Goal: Task Accomplishment & Management: Use online tool/utility

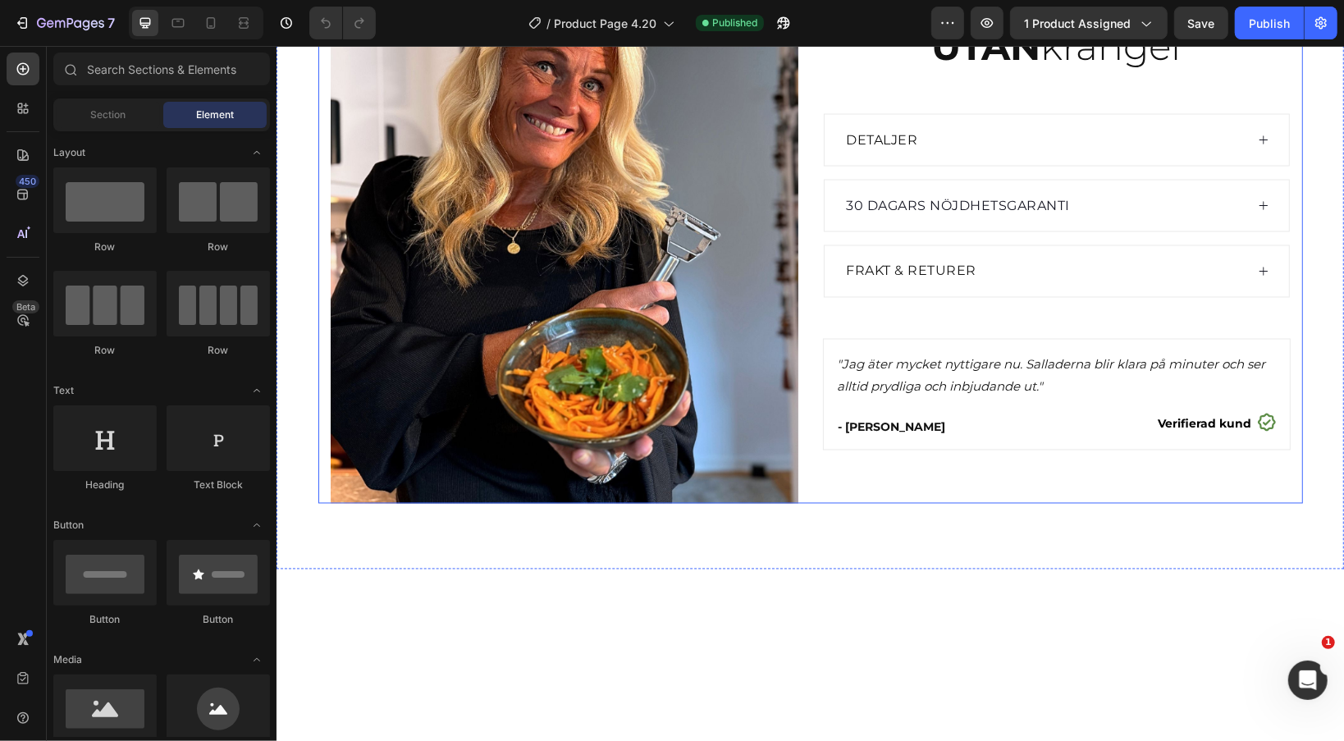
scroll to position [1888, 0]
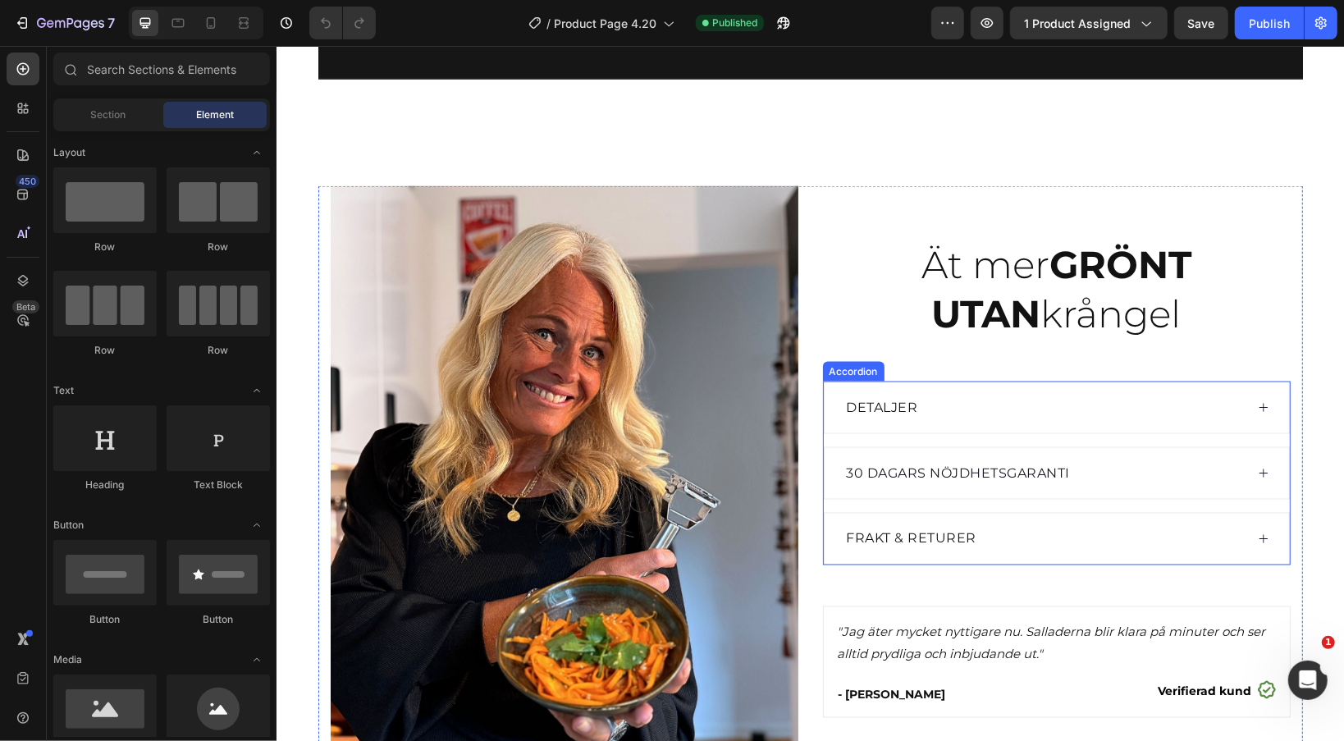
click at [1262, 412] on icon at bounding box center [1262, 406] width 11 height 11
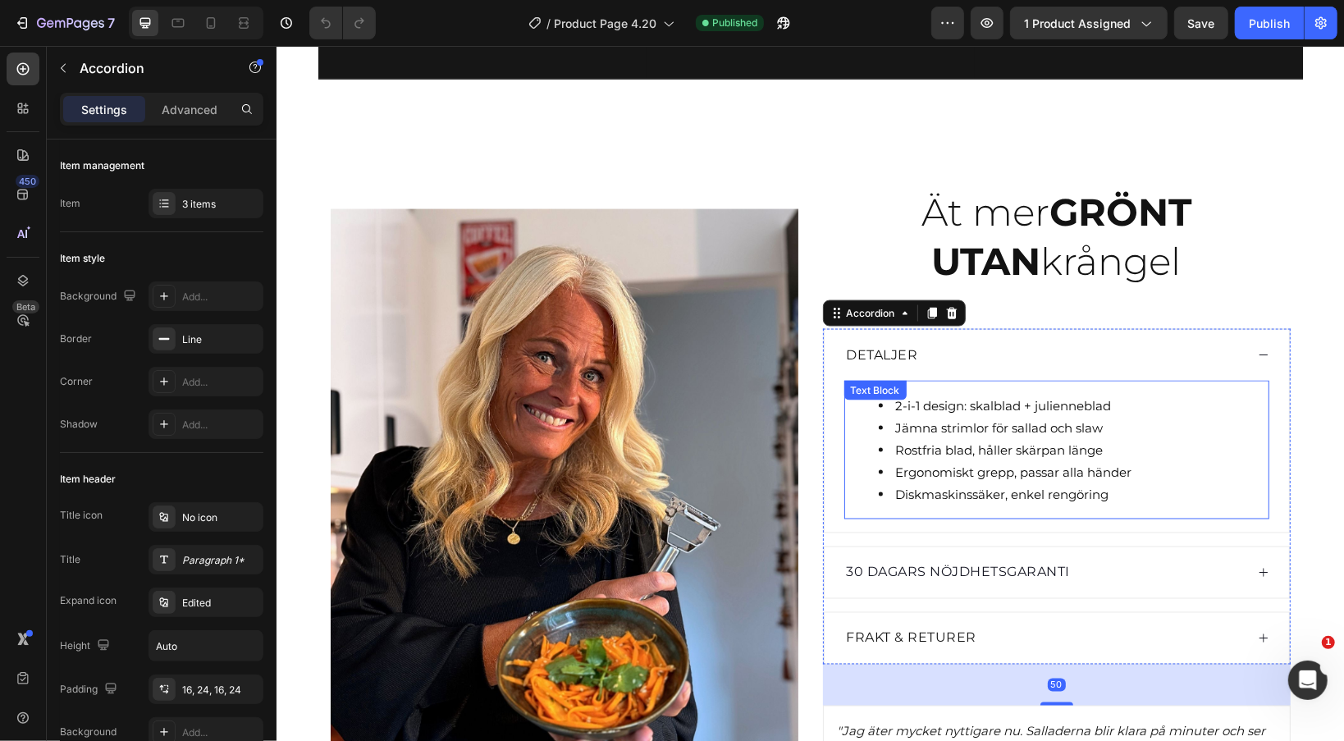
click at [1029, 408] on span "2-i-1 design: skalblad + julienneblad" at bounding box center [1003, 405] width 216 height 16
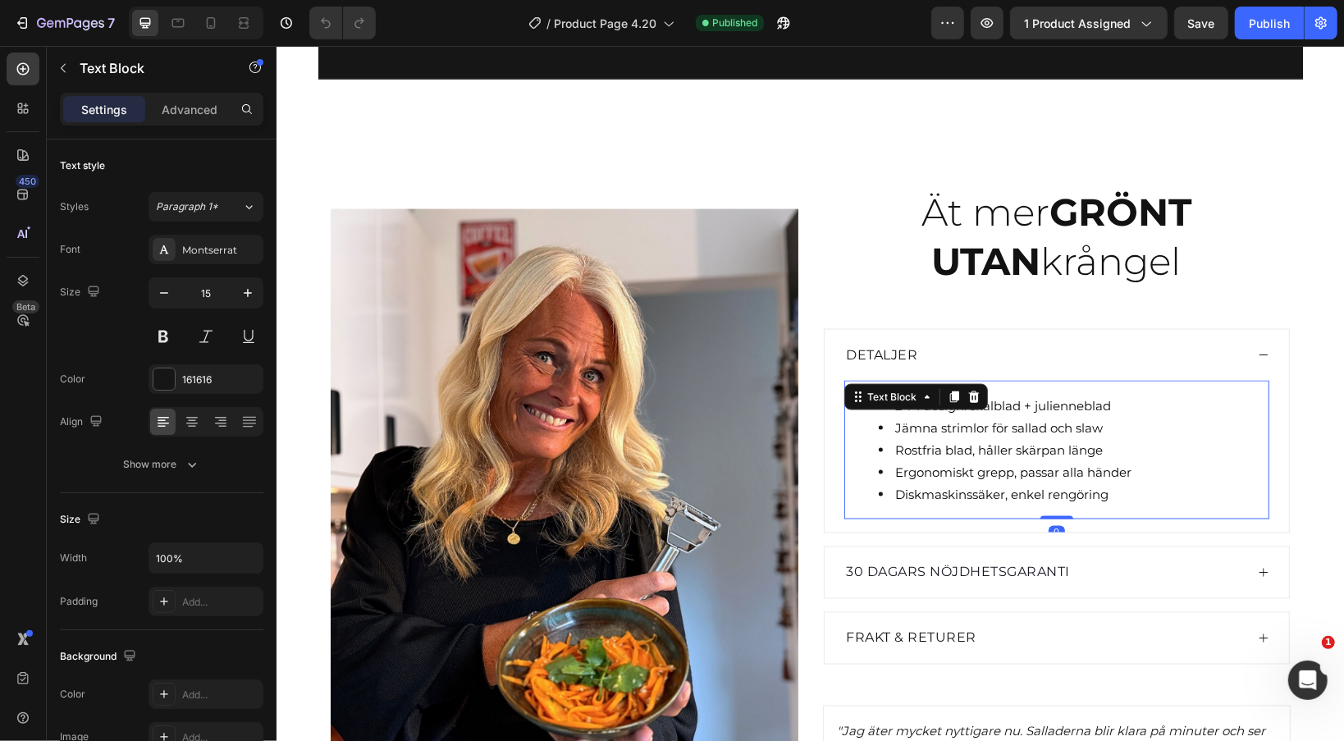
click at [1029, 408] on span "2-i-1 design: skalblad + julienneblad" at bounding box center [1003, 405] width 216 height 16
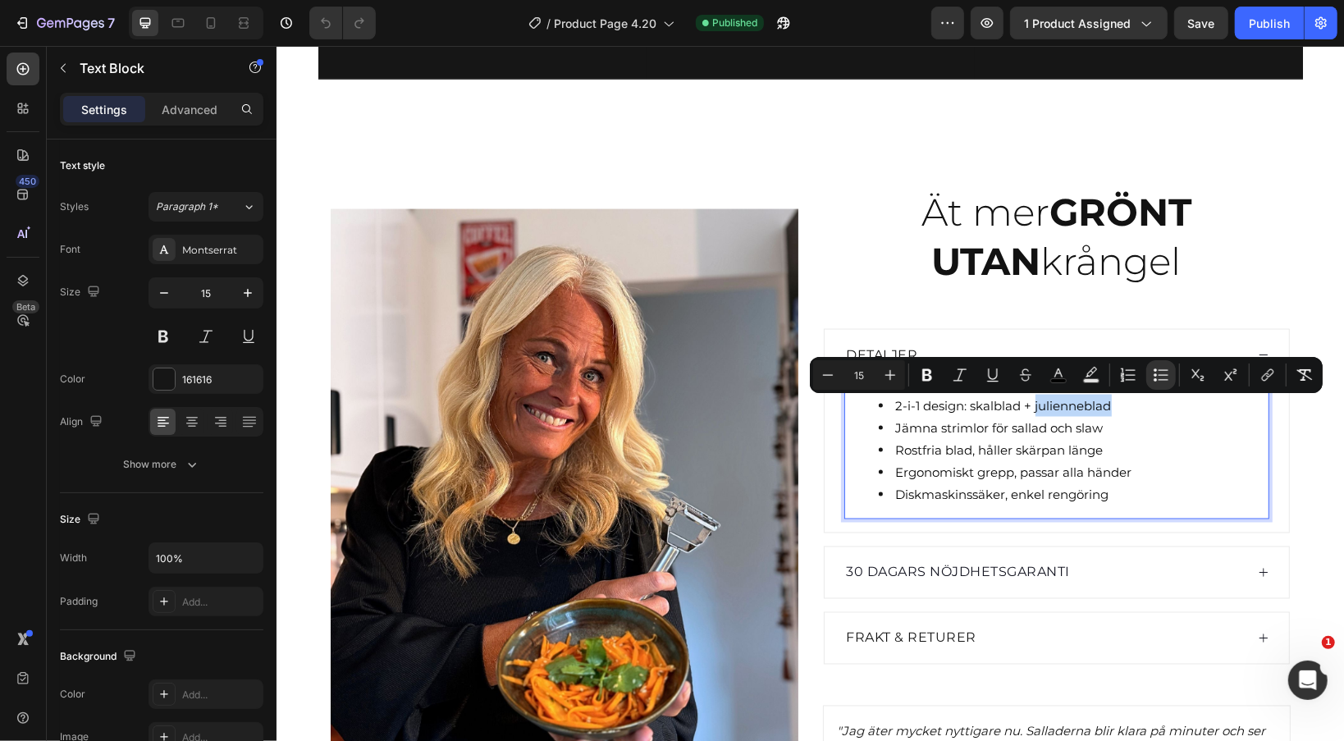
click at [1068, 404] on span "2-i-1 design: skalblad + julienneblad" at bounding box center [1003, 405] width 216 height 16
click at [1101, 404] on span "2-i-1 design: skalblad + julienneblad" at bounding box center [1003, 405] width 216 height 16
click at [1050, 410] on span "2-i-1 design: skalblad + julienneblad" at bounding box center [1003, 405] width 216 height 16
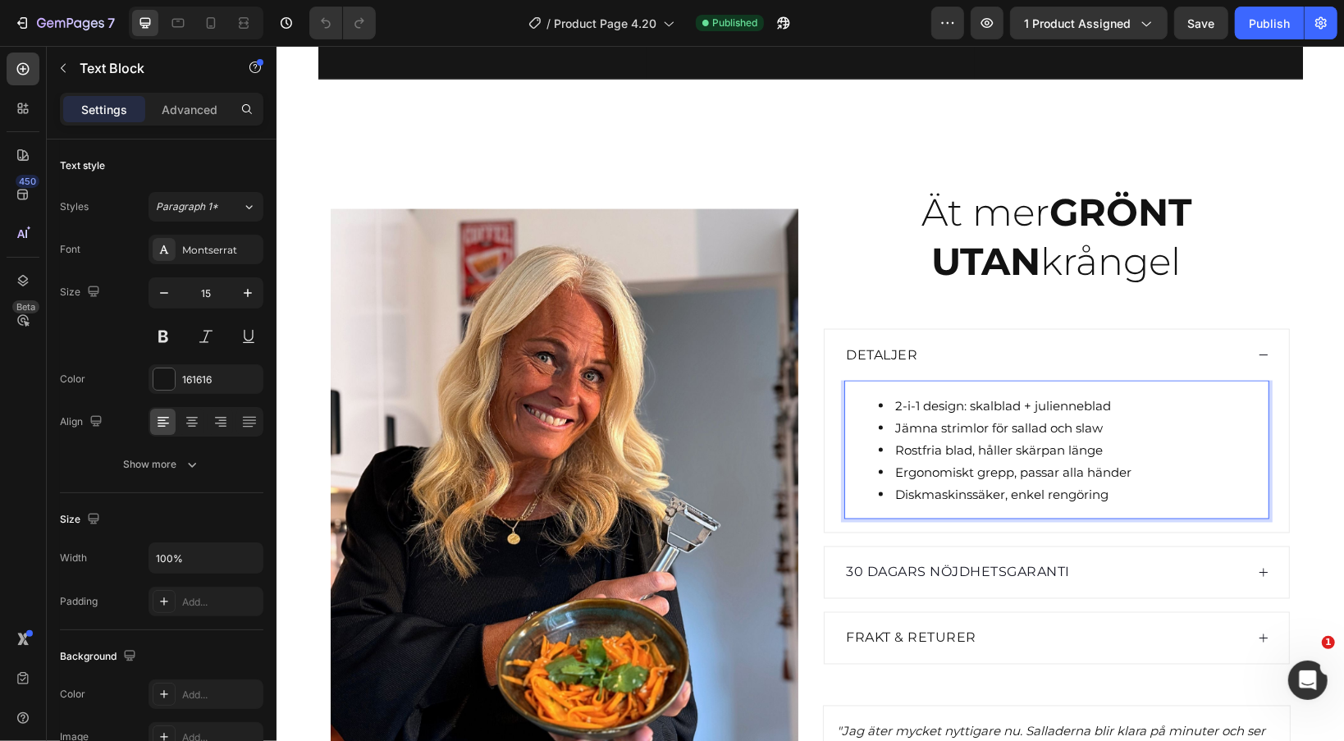
click at [947, 412] on span "2-i-1 design: skalblad + julienneblad" at bounding box center [1003, 405] width 216 height 16
click at [967, 410] on span "2-i-1 design: skalblad + julienneblad" at bounding box center [1003, 405] width 216 height 16
click at [964, 405] on span "2-i-1 design: skalblad + julienneblad" at bounding box center [1003, 405] width 216 height 16
drag, startPoint x: 888, startPoint y: 405, endPoint x: 1132, endPoint y: 407, distance: 243.8
click at [1137, 408] on li "2-i-1 design: skalblad + julienneblad" at bounding box center [1072, 405] width 389 height 22
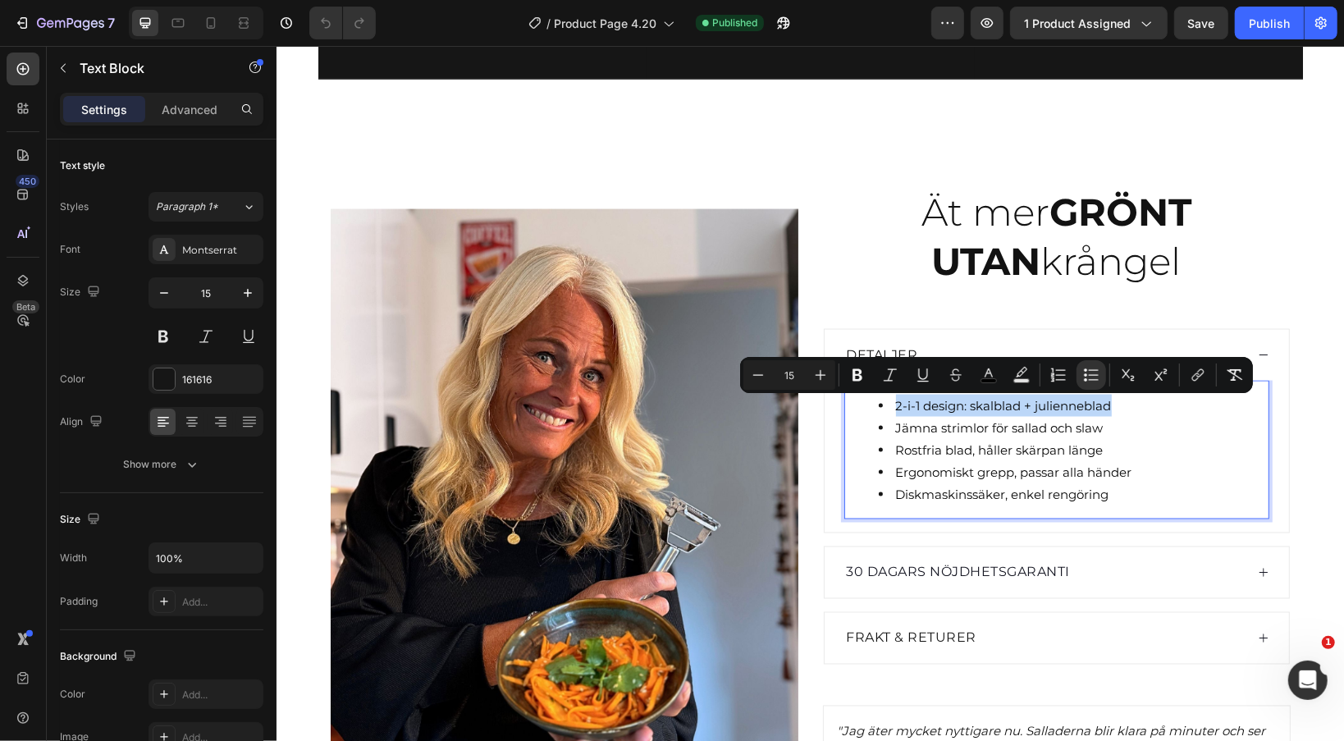
copy span "2-i-1 design: skalblad + julienneblad"
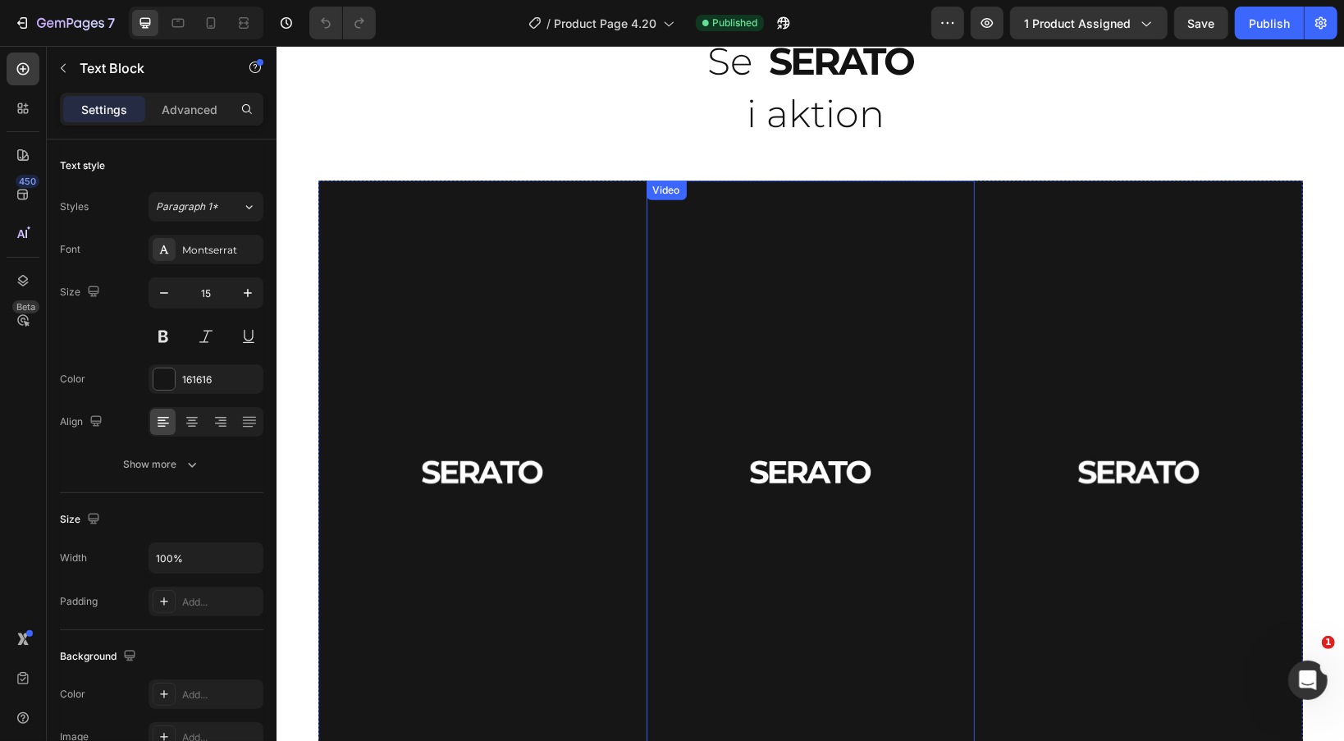
type input "16"
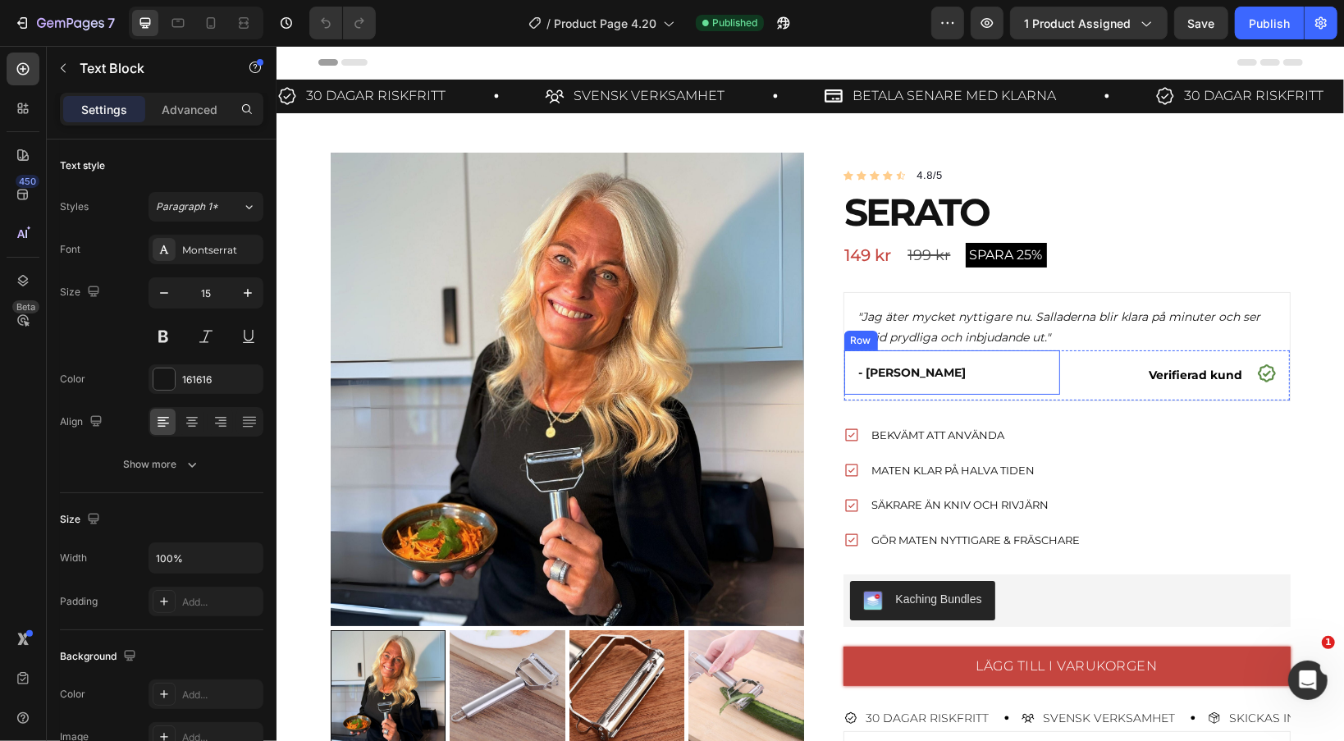
scroll to position [0, 0]
click at [936, 501] on span "Säkrare än kniv och rivjärn" at bounding box center [960, 503] width 177 height 13
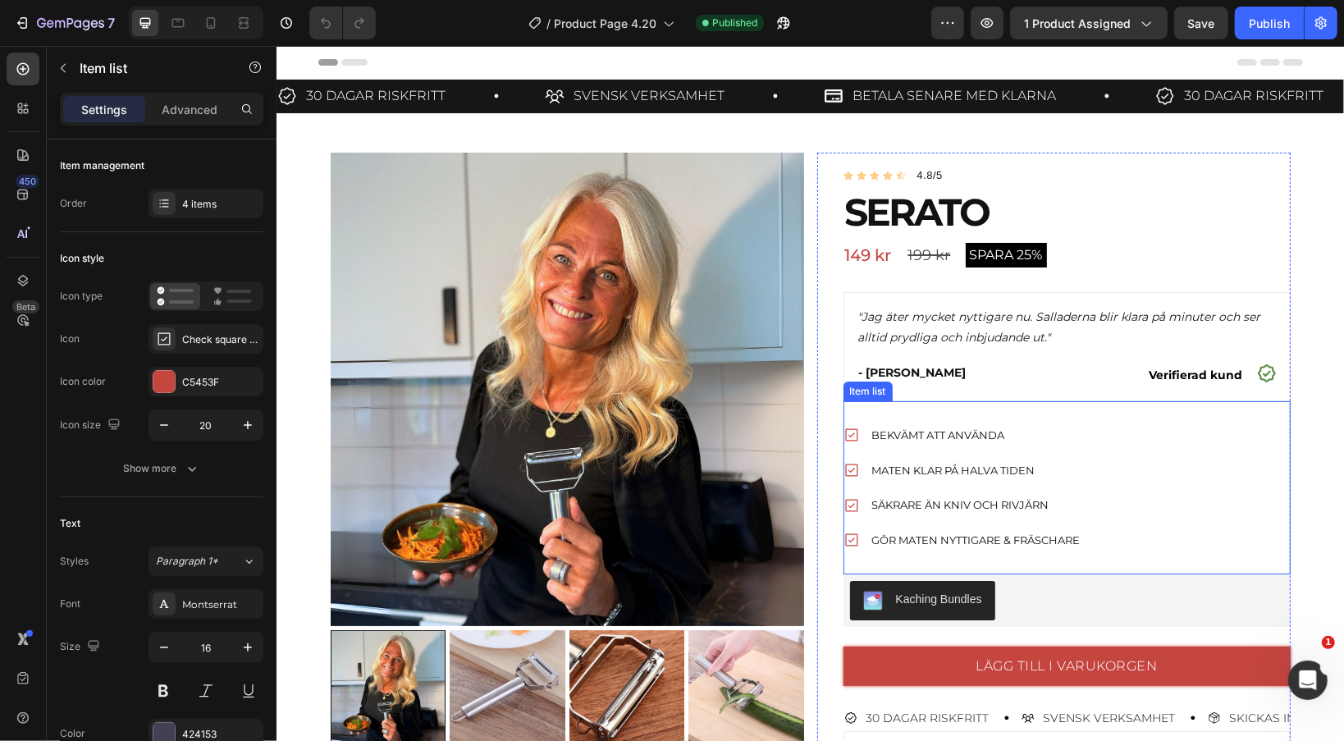
click at [936, 501] on span "Säkrare än kniv och rivjärn" at bounding box center [960, 503] width 177 height 13
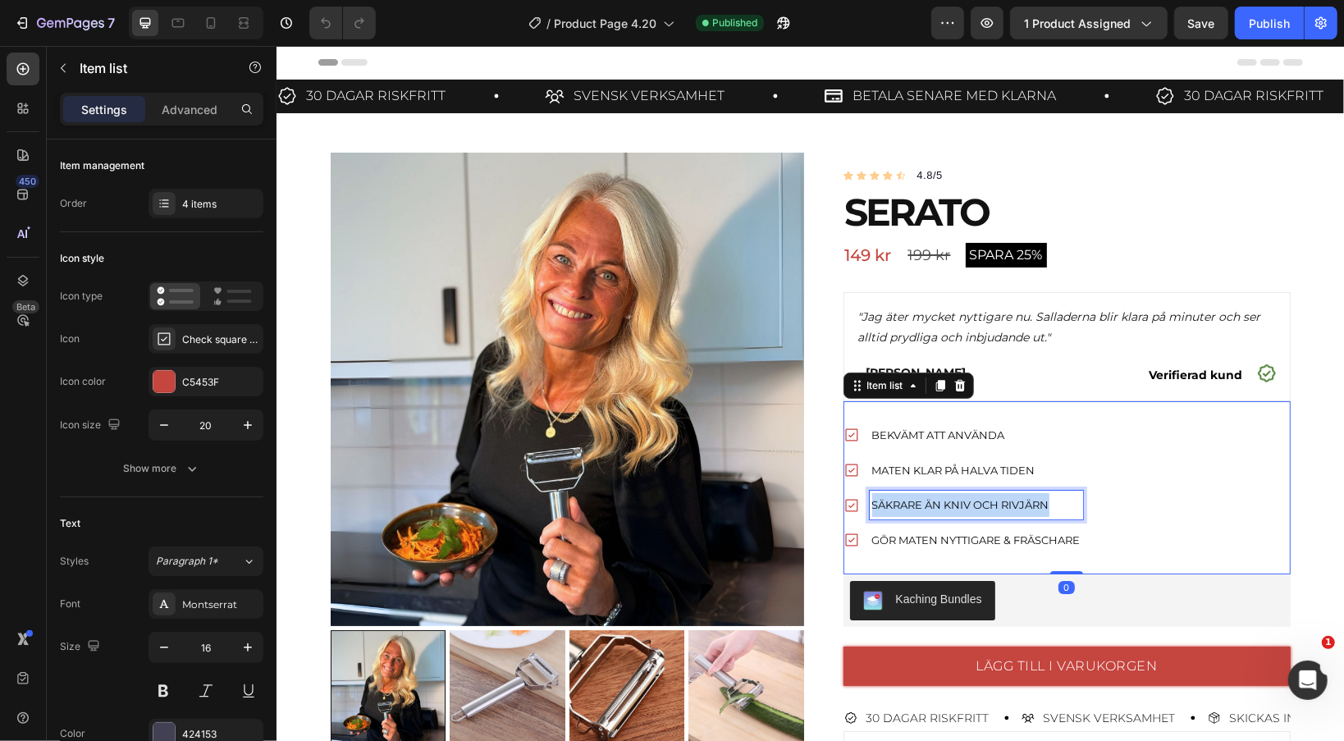
click at [936, 501] on span "Säkrare än kniv och rivjärn" at bounding box center [960, 503] width 177 height 13
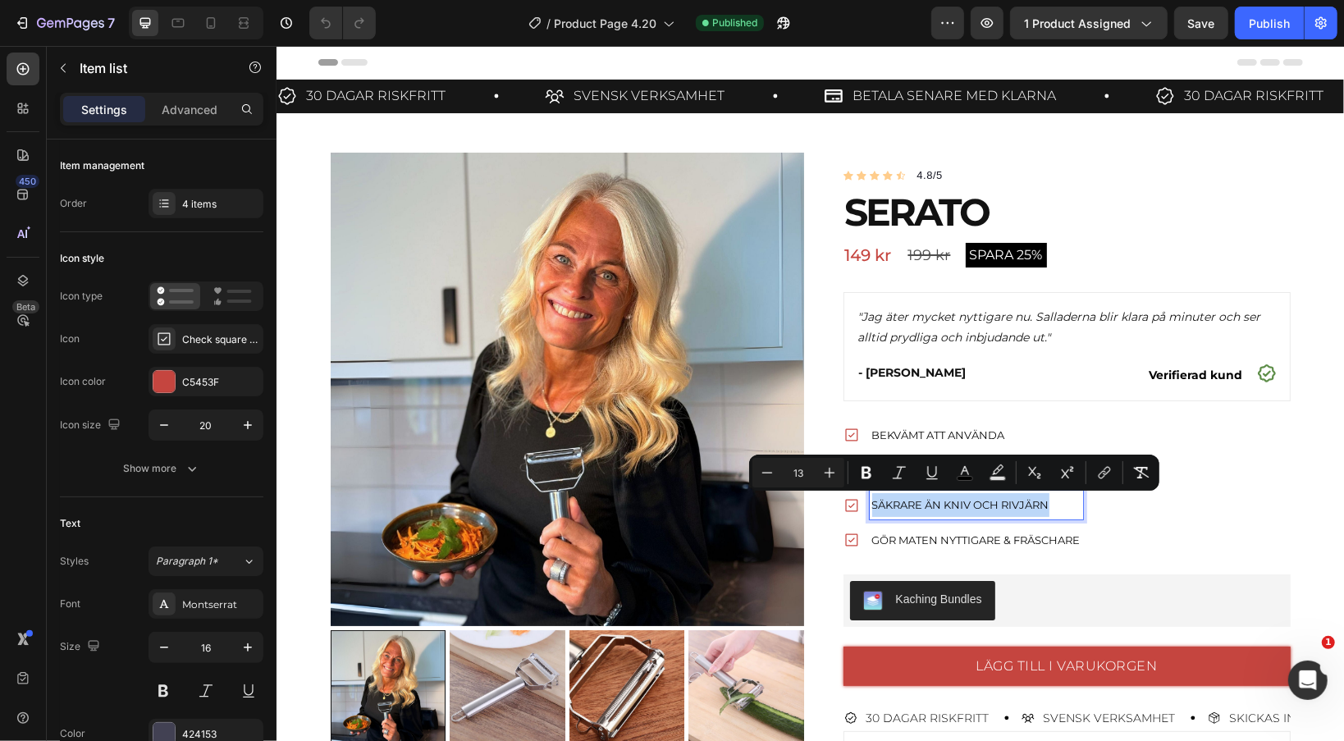
type input "16"
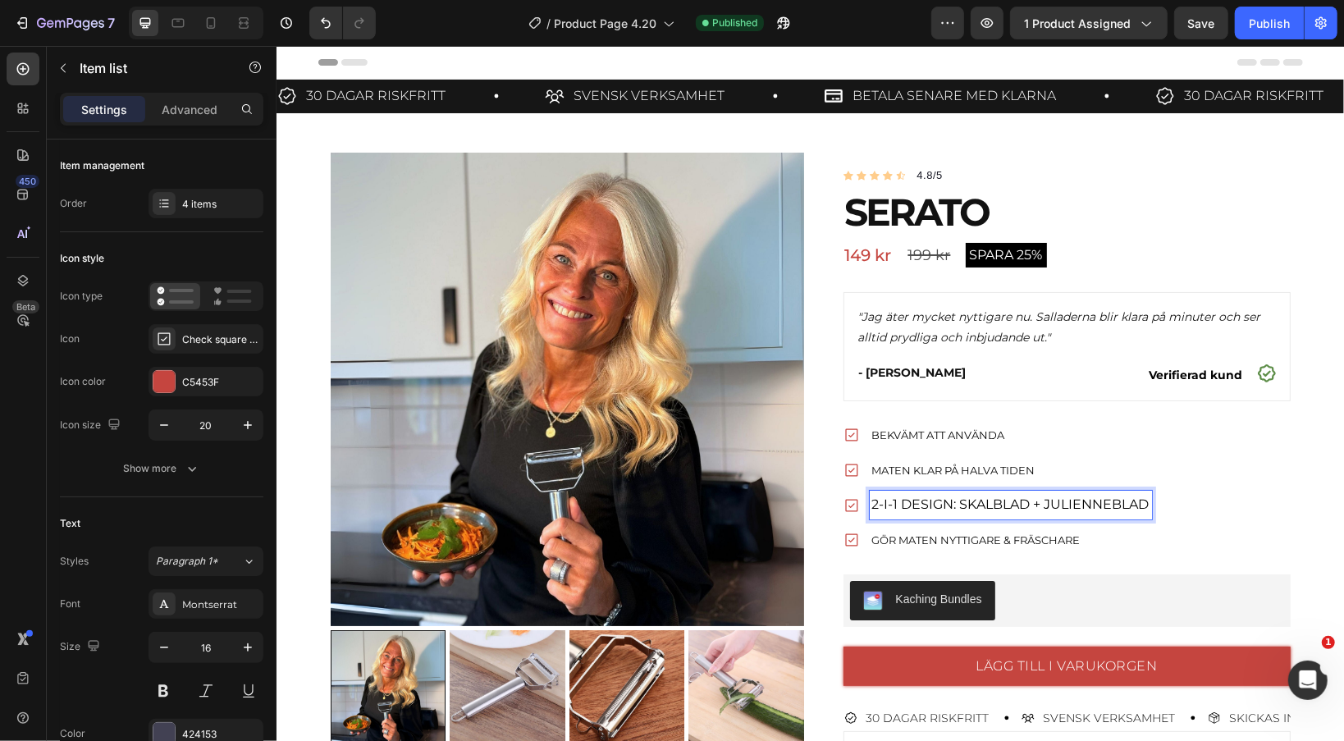
click at [935, 468] on span "maten klar på halva tiden" at bounding box center [953, 469] width 163 height 13
click at [945, 467] on span "maten klar på halva tiden" at bounding box center [953, 469] width 163 height 13
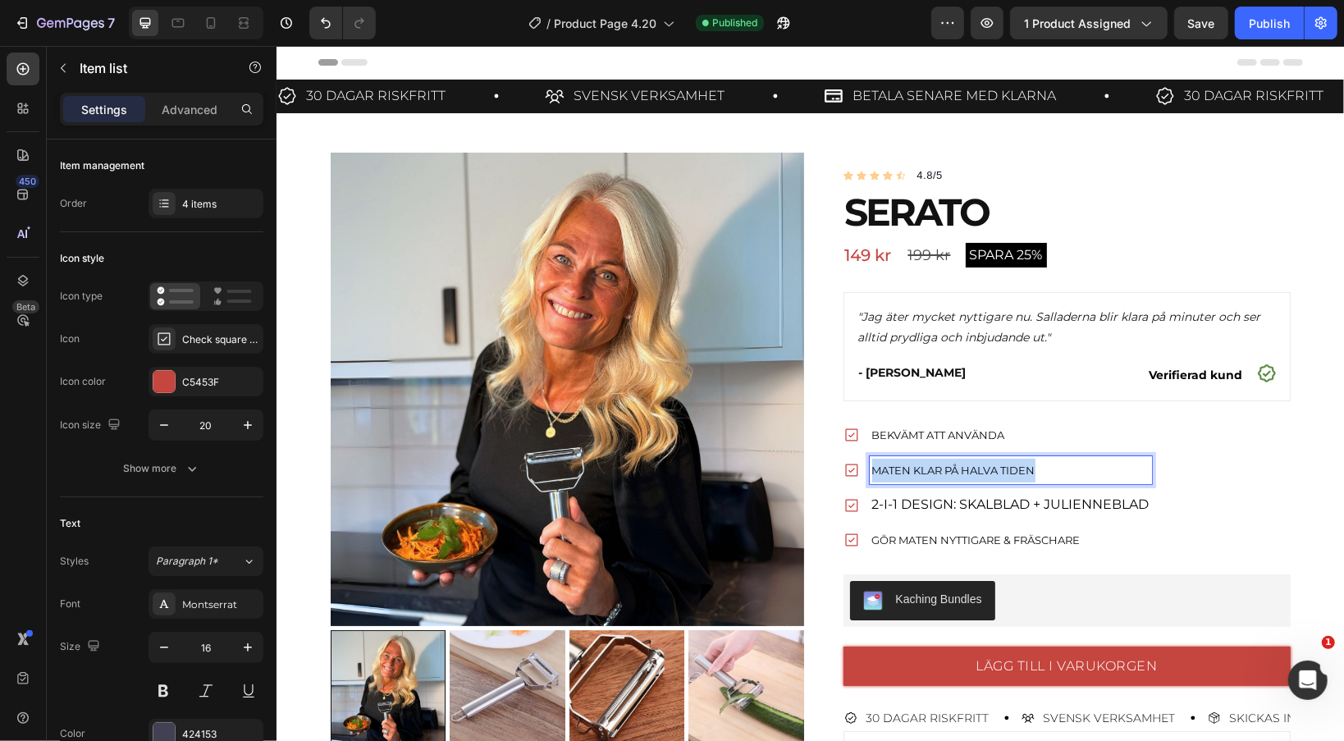
click at [945, 467] on span "maten klar på halva tiden" at bounding box center [953, 469] width 163 height 13
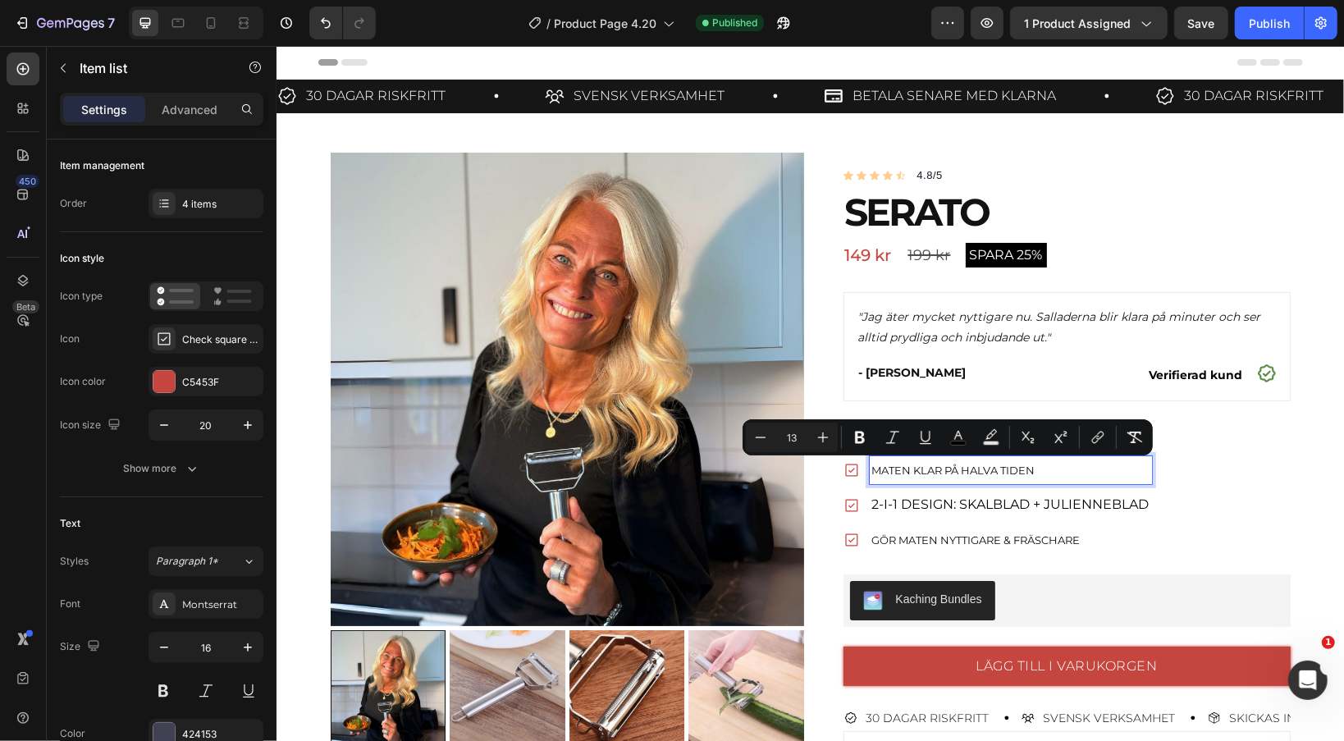
click at [952, 504] on span "2-i-1 design: skalblad + julienneblad" at bounding box center [1010, 504] width 277 height 16
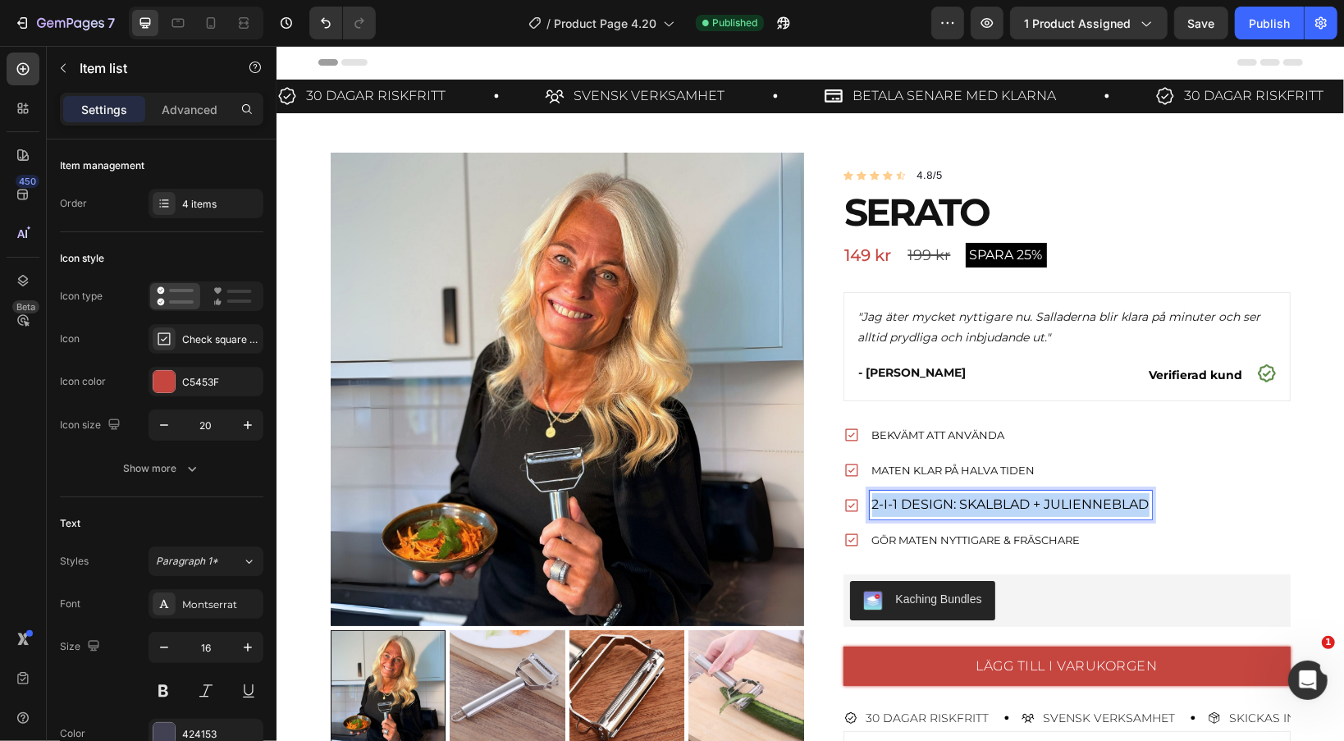
click at [952, 504] on span "2-i-1 design: skalblad + julienneblad" at bounding box center [1010, 504] width 277 height 16
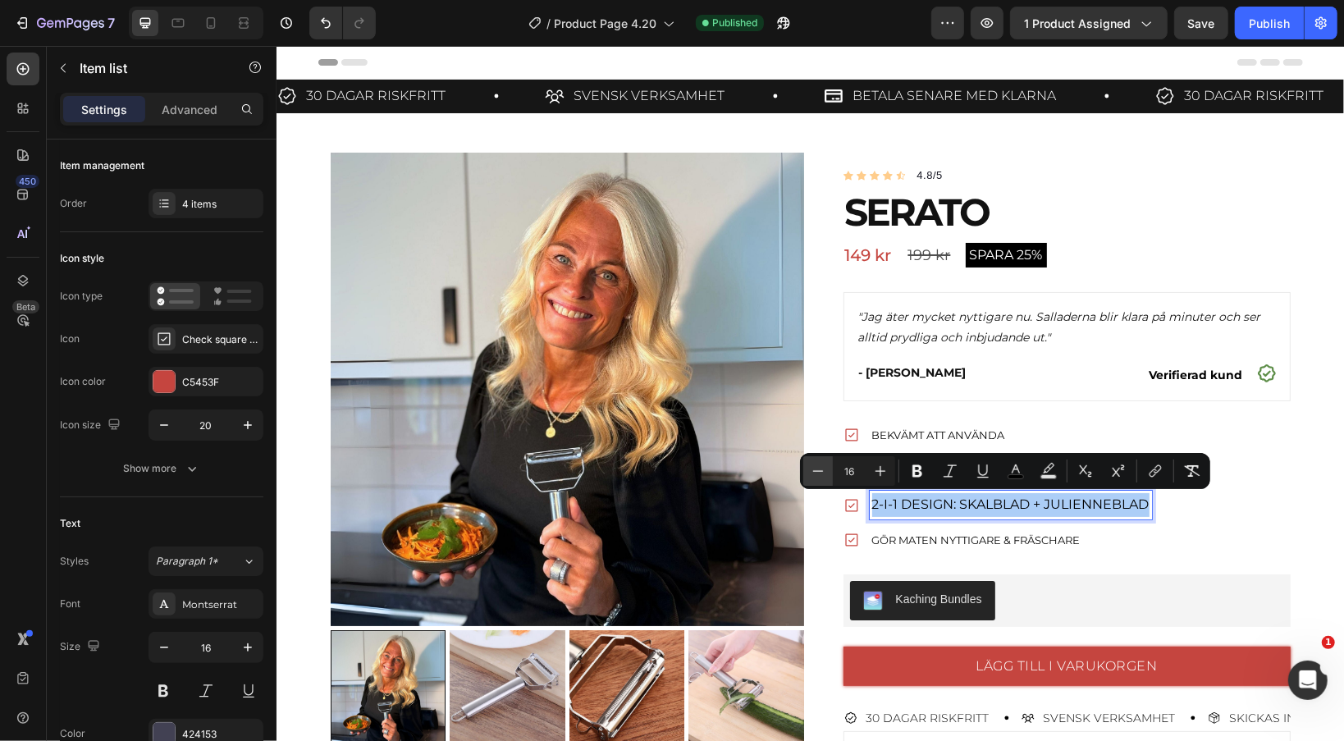
click at [812, 469] on icon "Editor contextual toolbar" at bounding box center [818, 471] width 16 height 16
type input "13"
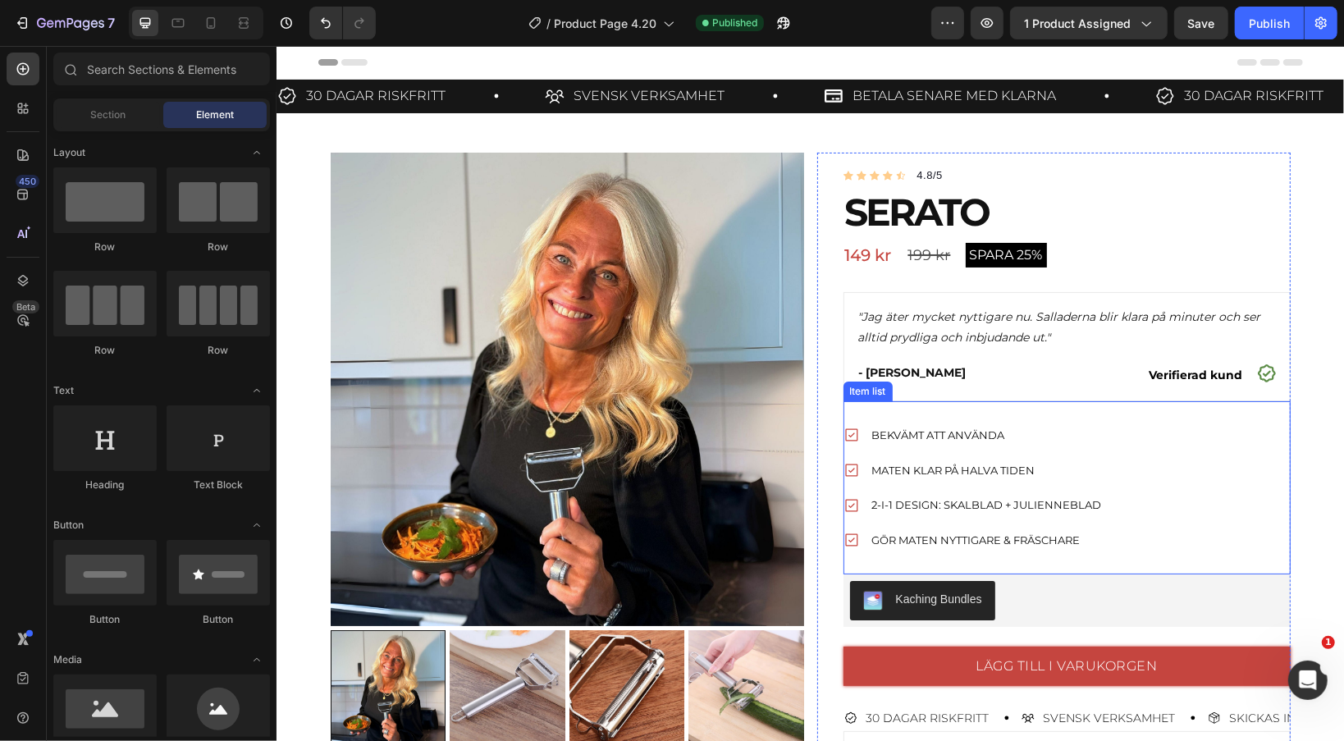
click at [1124, 500] on div "Bekvämt att använda maten klar på halva tiden 2-i-1 design: skalblad + julienne…" at bounding box center [1066, 487] width 447 height 173
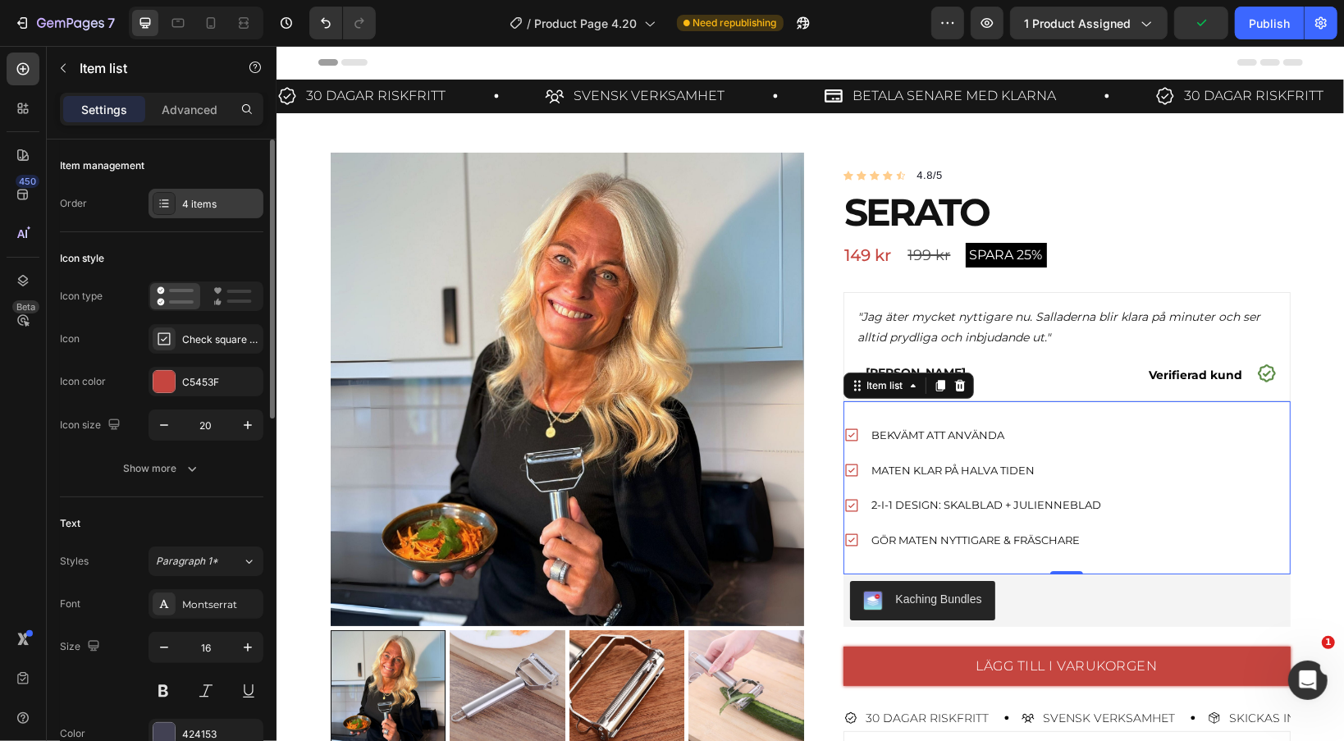
click at [168, 206] on icon at bounding box center [164, 203] width 13 height 13
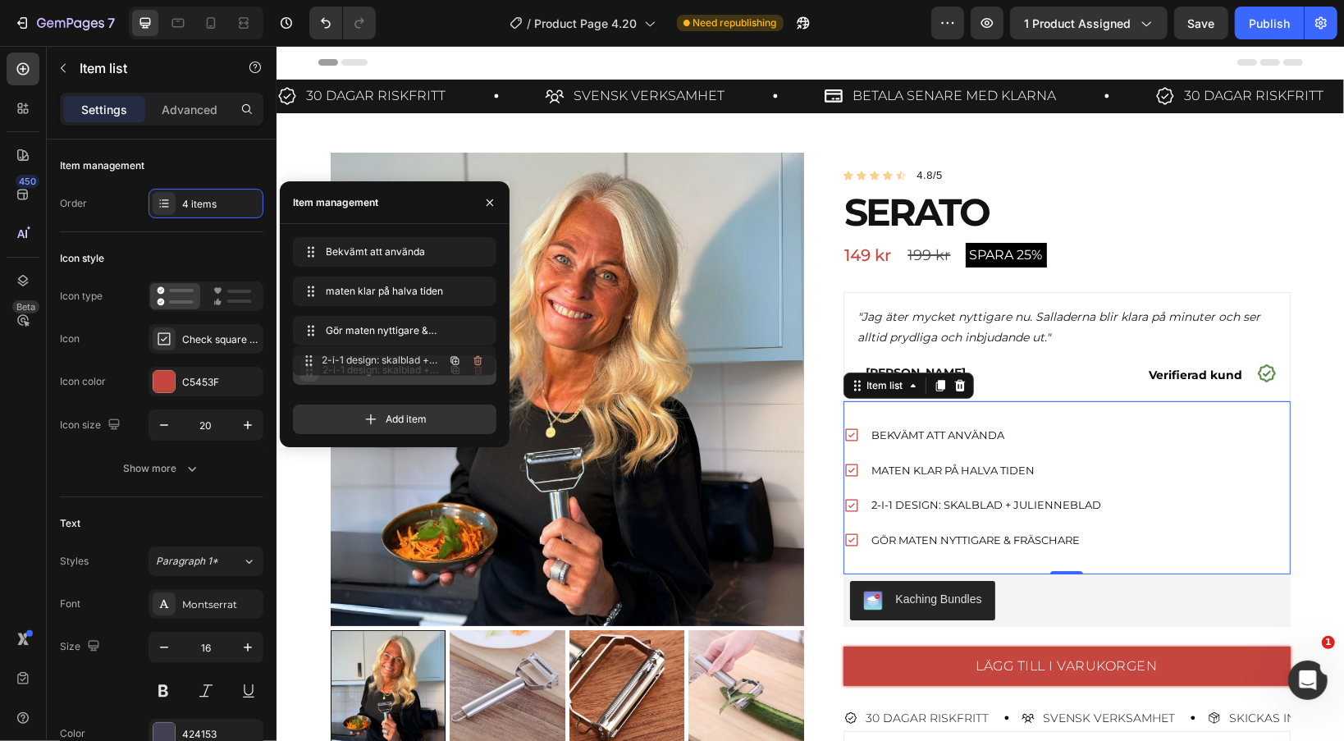
drag, startPoint x: 313, startPoint y: 334, endPoint x: 313, endPoint y: 366, distance: 32.0
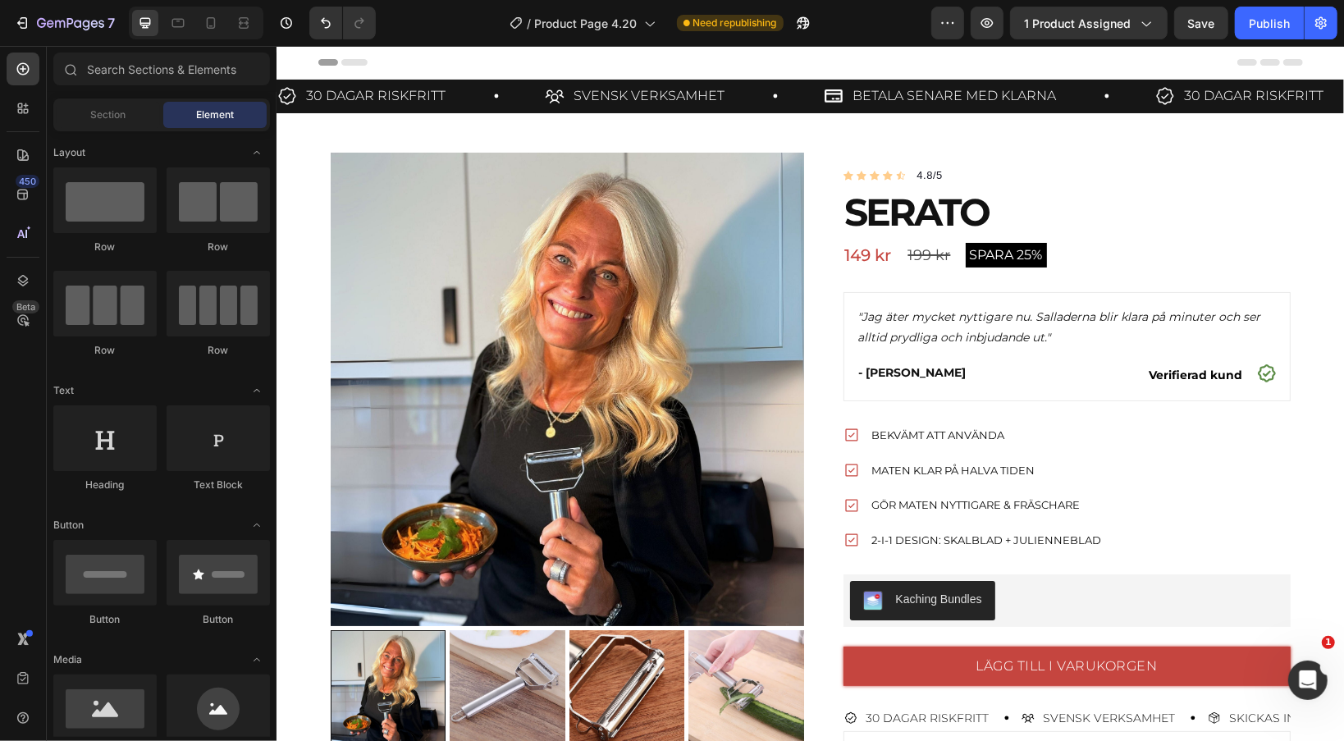
click at [955, 542] on span "2-i-1 design: skalblad + julienneblad" at bounding box center [987, 539] width 230 height 13
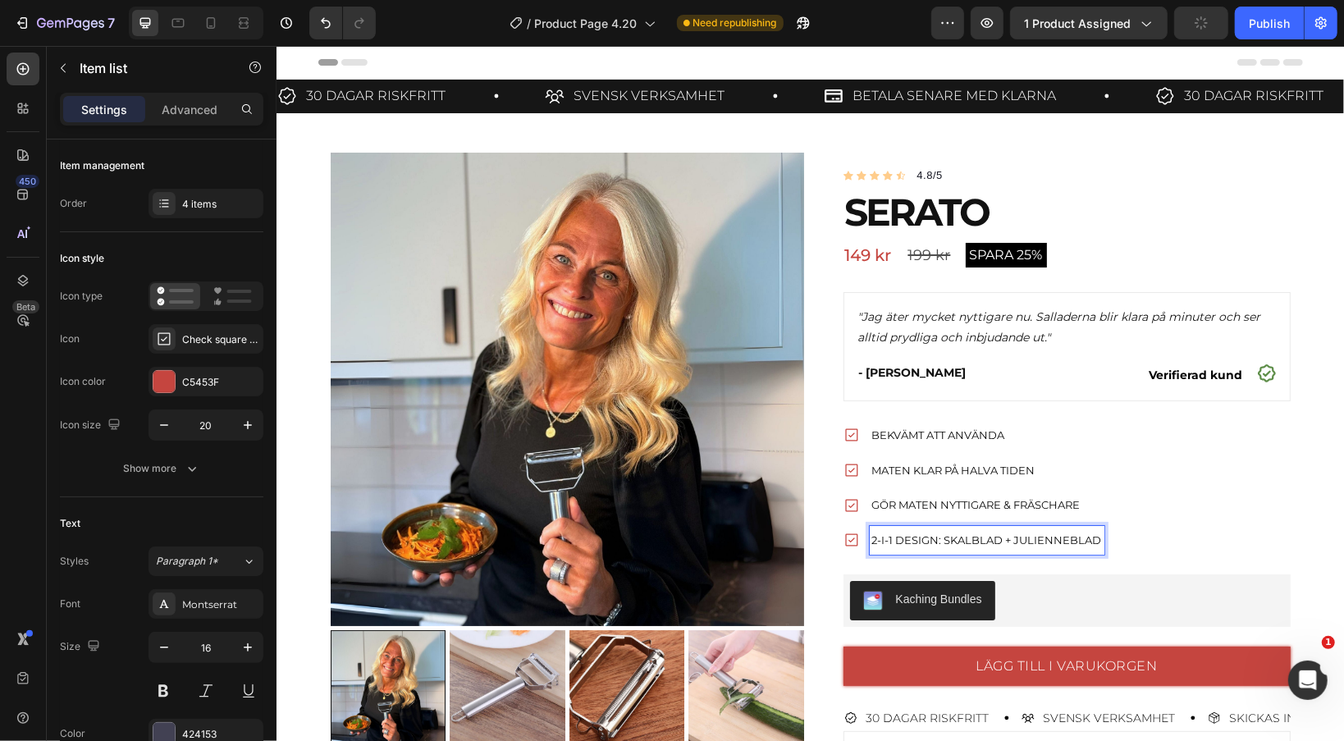
click at [937, 539] on span "2-i-1 design: skalblad + julienneblad" at bounding box center [987, 539] width 230 height 13
click at [939, 536] on span "2-i-1 design: skalblad + julienneblad" at bounding box center [987, 539] width 230 height 13
drag, startPoint x: 935, startPoint y: 541, endPoint x: 1088, endPoint y: 534, distance: 153.6
click at [1088, 534] on span "2-i-1 design: skalblad + julienneblad" at bounding box center [987, 539] width 230 height 13
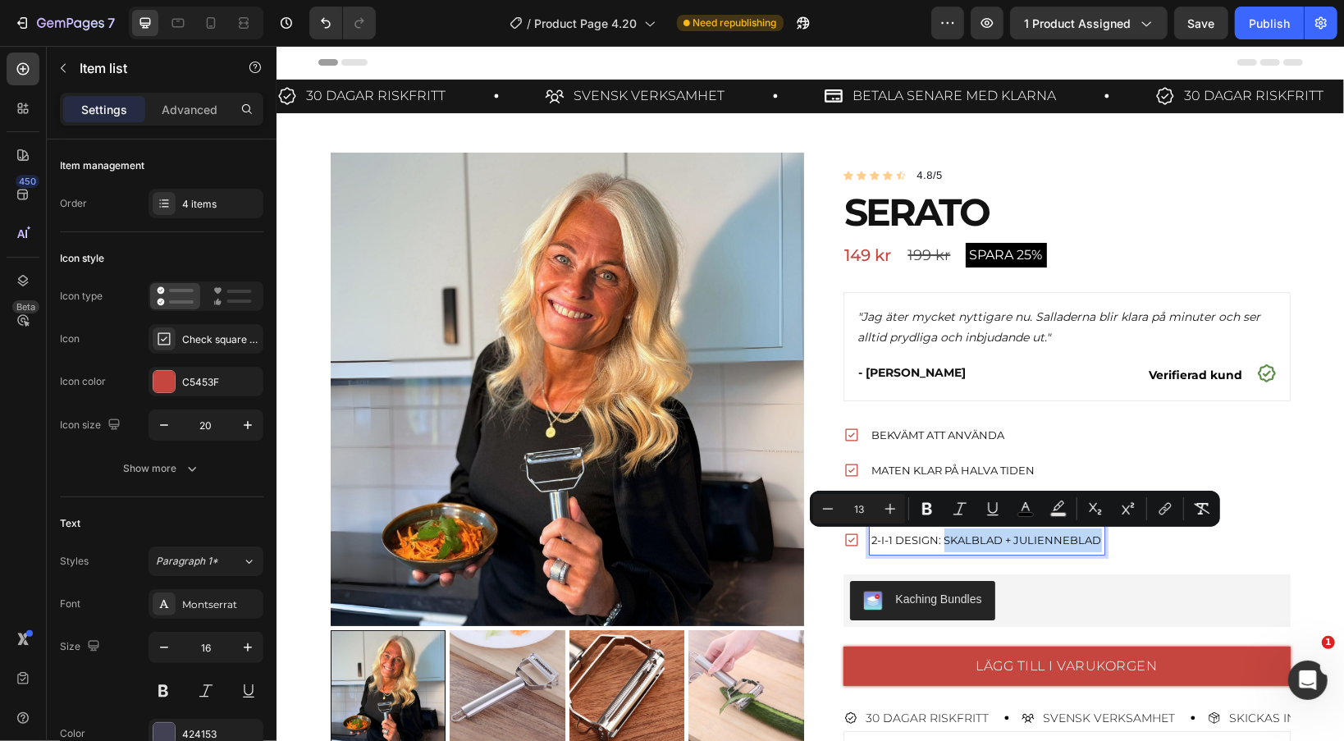
copy span "skalblad + julienneblad"
click at [910, 210] on h2 "SERATO" at bounding box center [948, 211] width 211 height 53
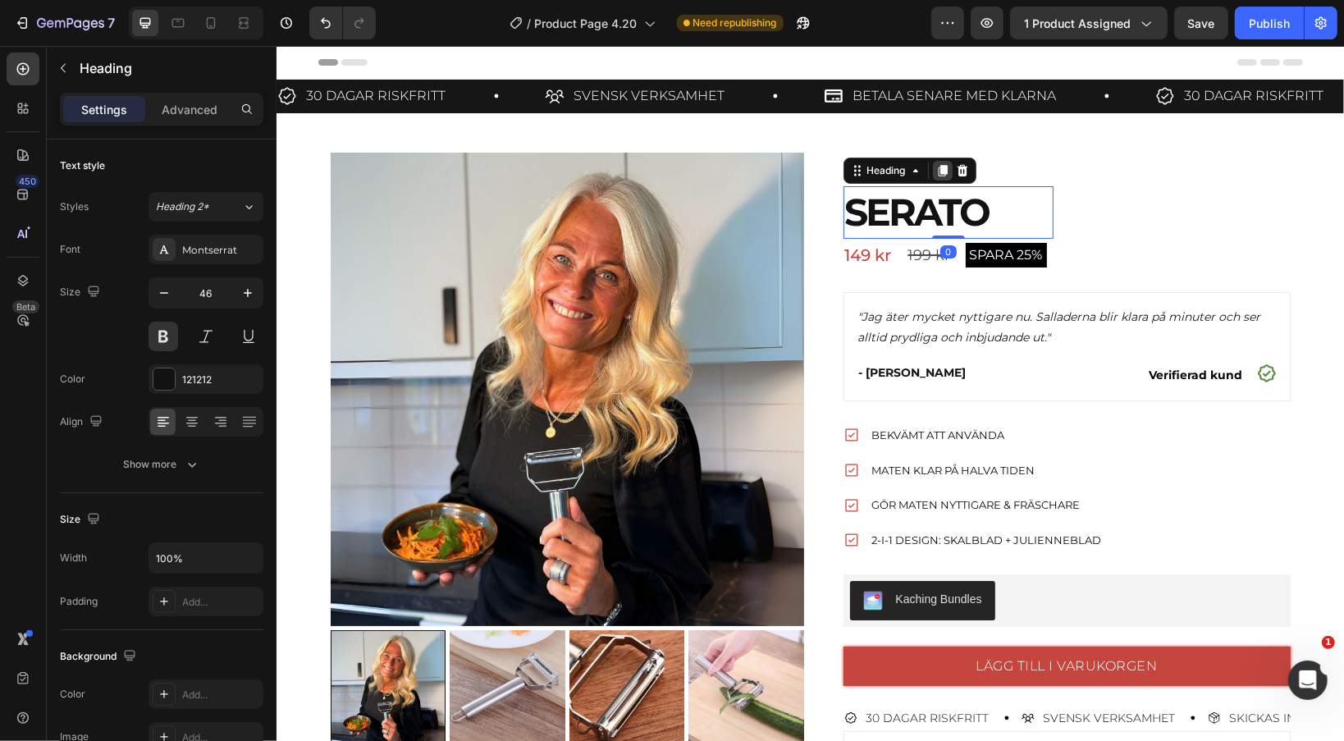
click at [937, 169] on icon at bounding box center [941, 170] width 9 height 11
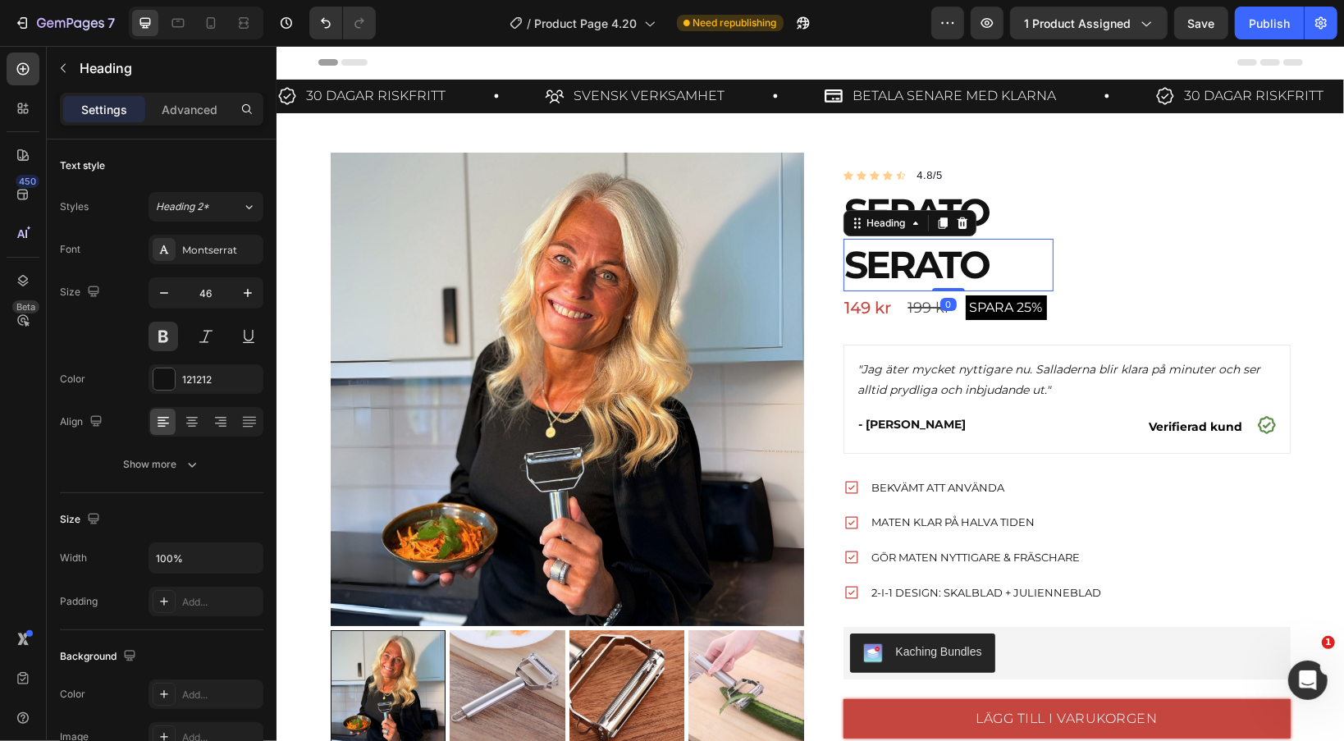
click at [904, 263] on h2 "SERATO" at bounding box center [948, 264] width 211 height 53
click at [904, 263] on p "SERATO" at bounding box center [949, 264] width 208 height 49
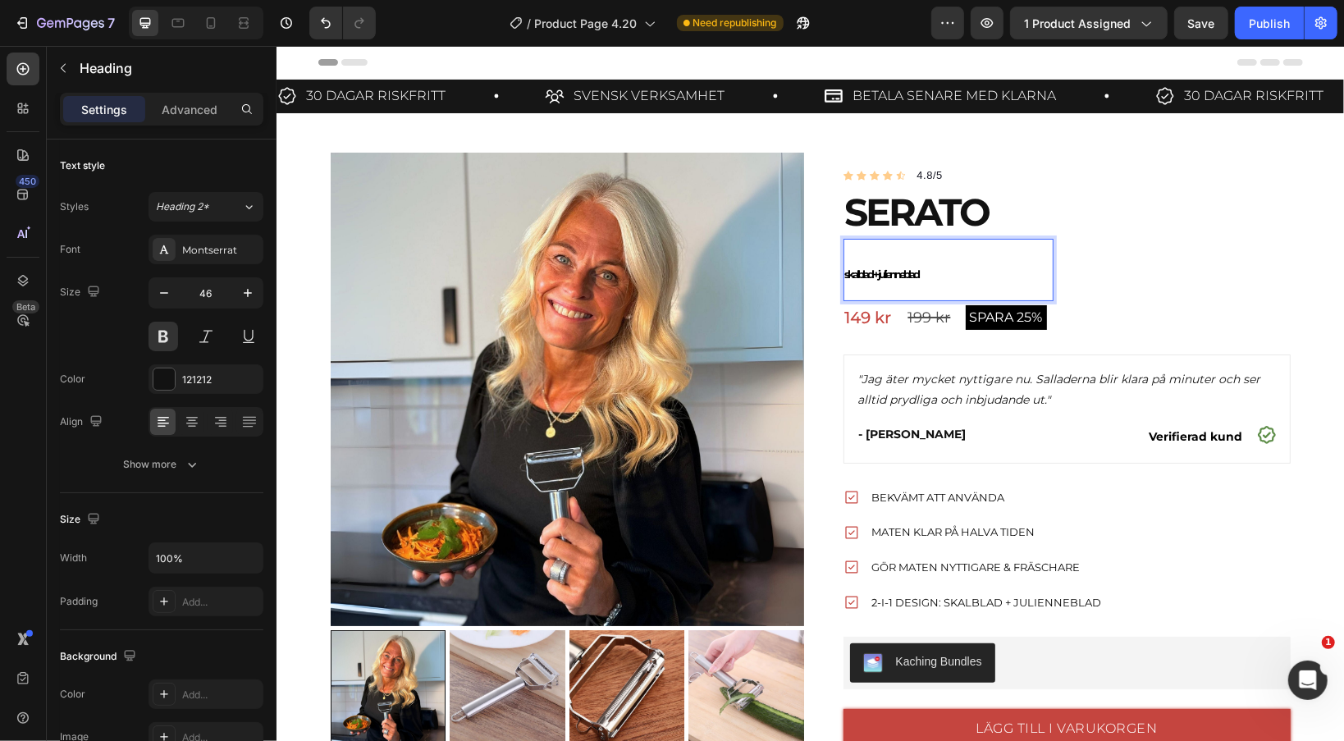
click at [946, 270] on p "skalblad + julienneblad" at bounding box center [949, 269] width 208 height 59
click at [204, 289] on input "46" at bounding box center [206, 293] width 54 height 30
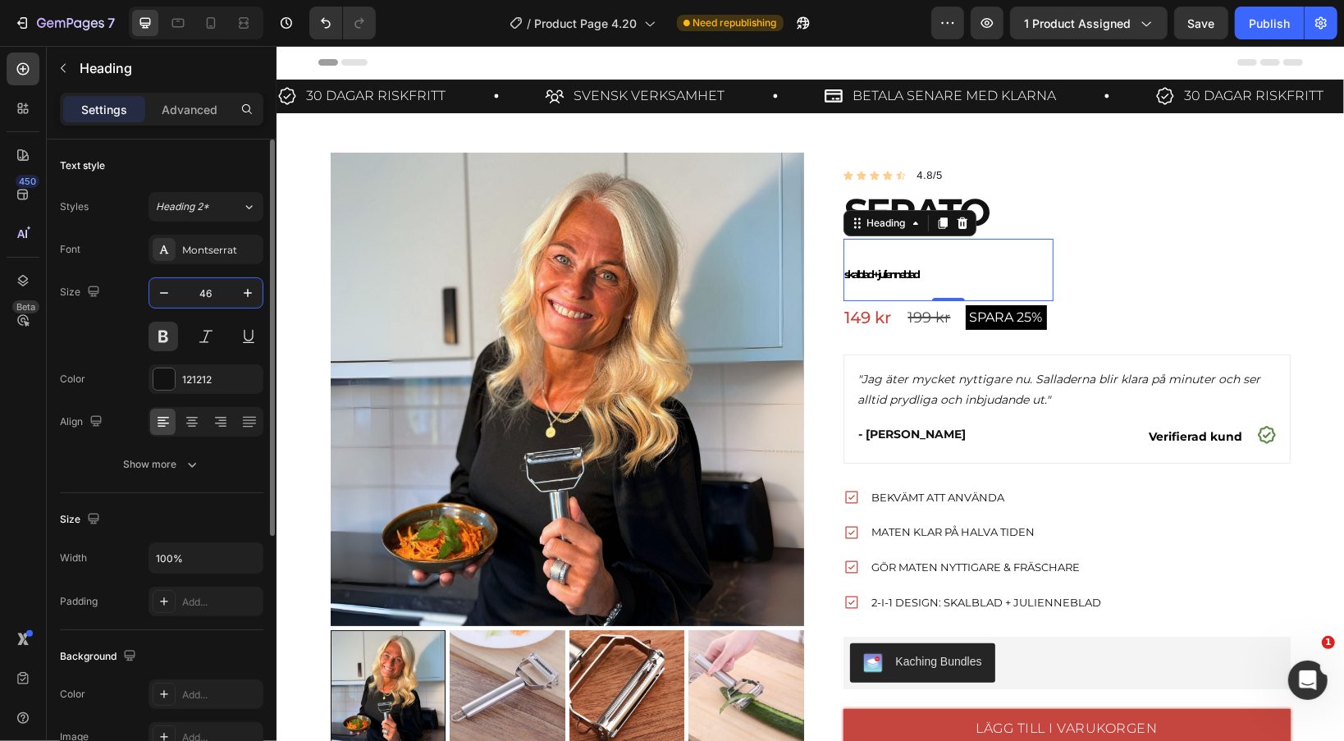
click at [204, 289] on input "46" at bounding box center [206, 293] width 54 height 30
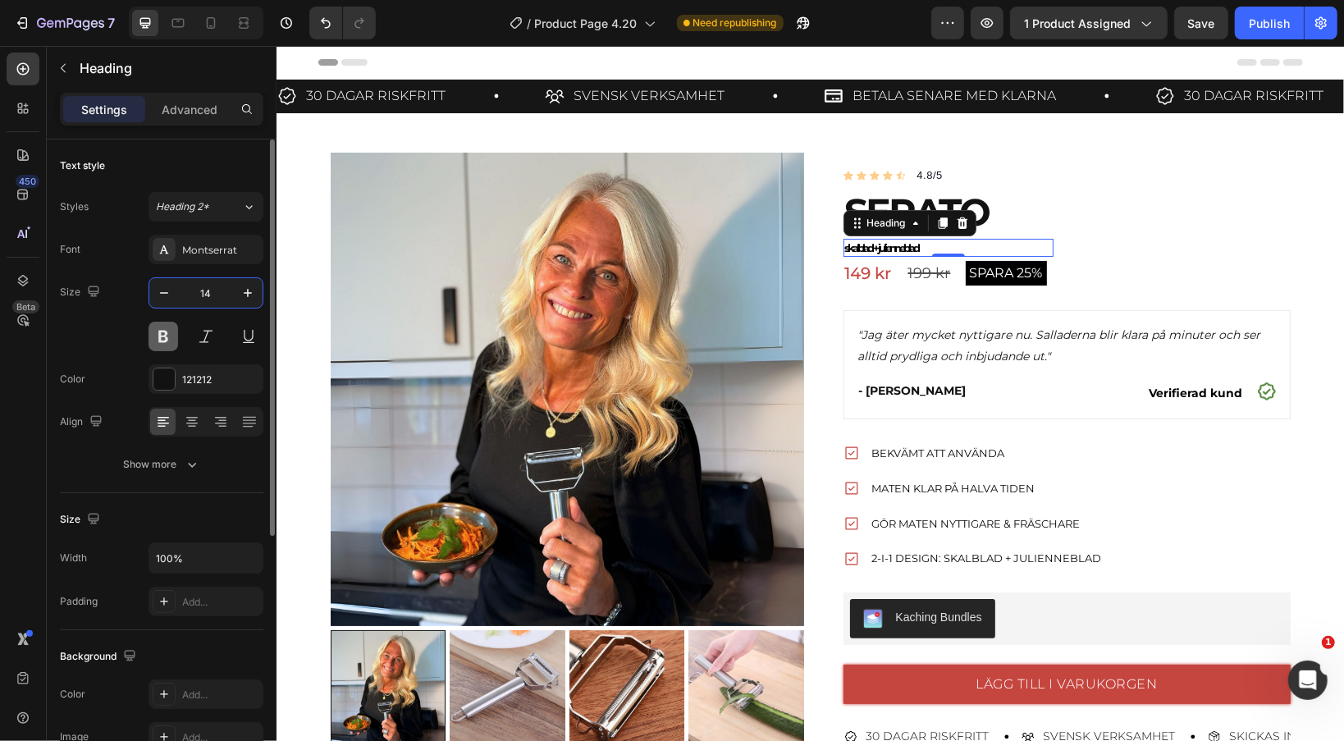
type input "14"
click at [163, 333] on button at bounding box center [164, 337] width 30 height 30
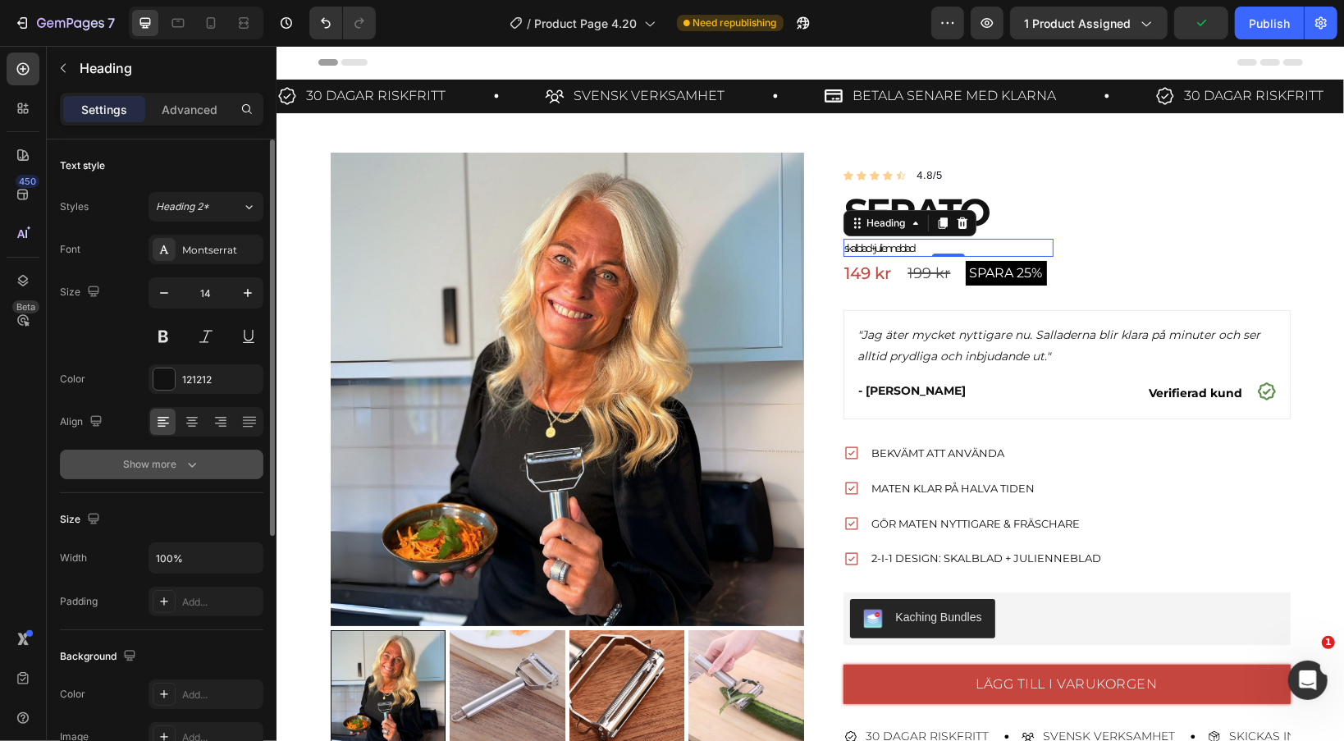
click at [168, 463] on div "Show more" at bounding box center [162, 464] width 76 height 16
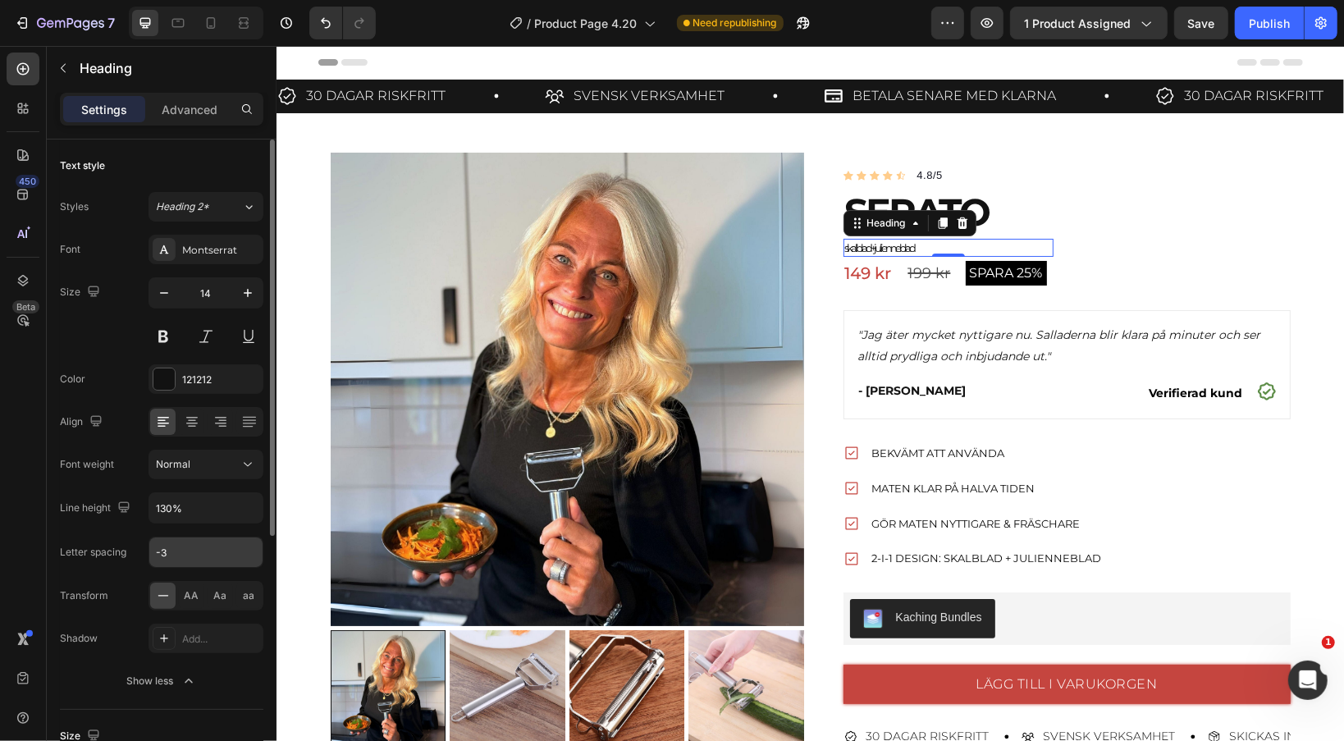
click at [204, 553] on input "-3" at bounding box center [205, 553] width 113 height 30
type input "0"
click at [1292, 272] on div "Product Images Icon Icon Icon Icon Icon Icon List Hoz 4.8/5 Text block Row SERA…" at bounding box center [810, 672] width 985 height 1040
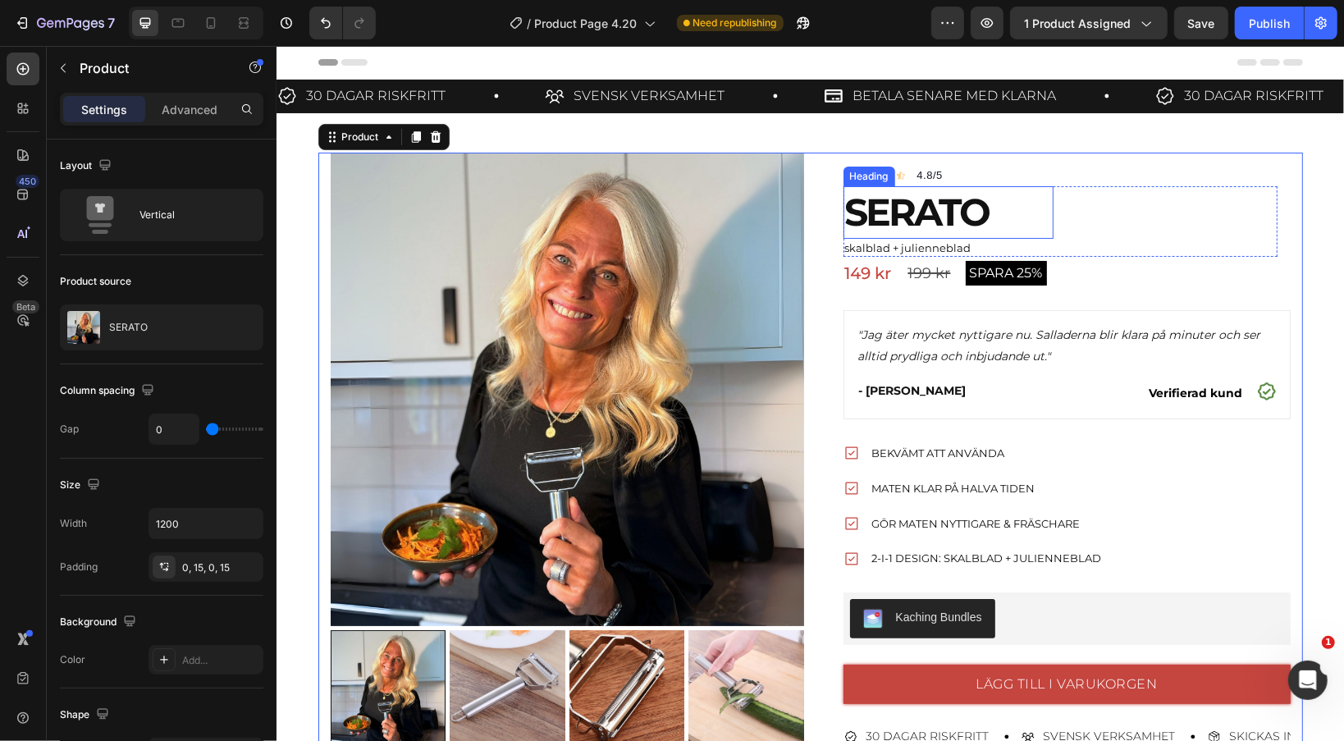
click at [913, 218] on h2 "SERATO" at bounding box center [948, 211] width 211 height 53
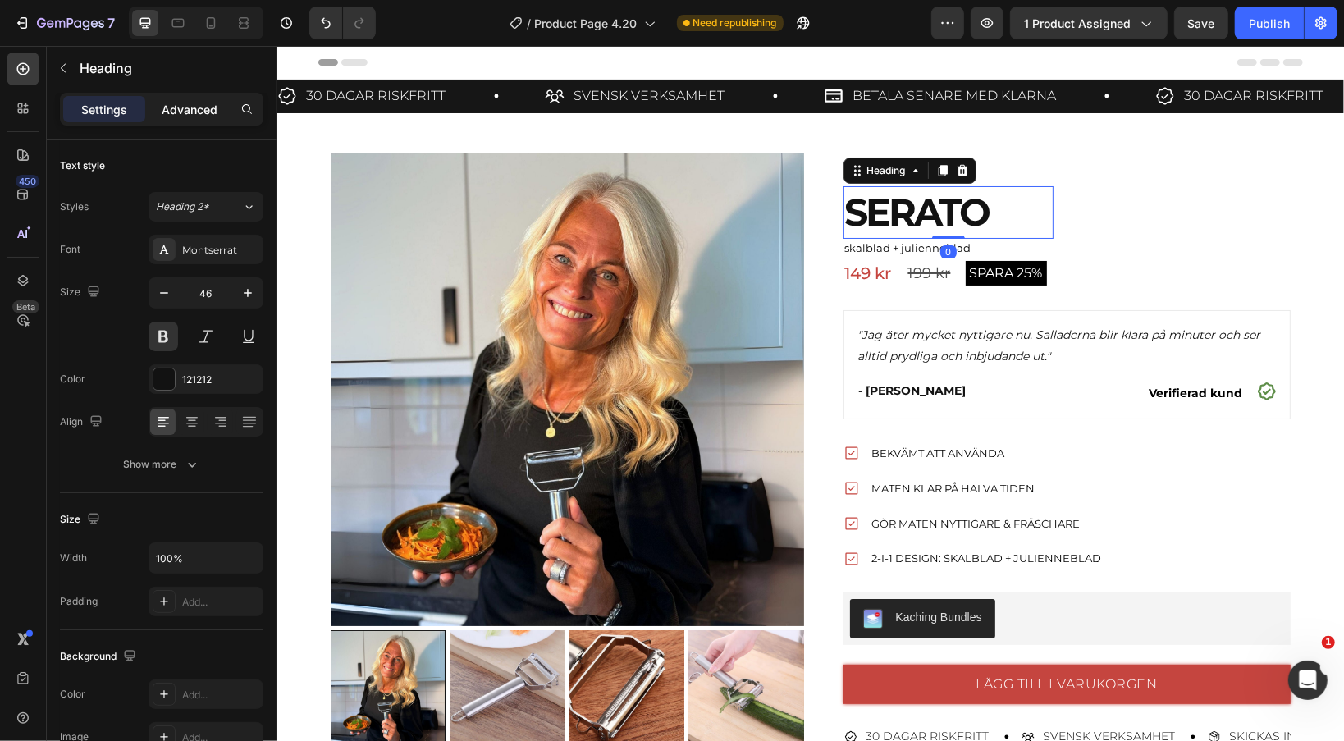
click at [173, 102] on p "Advanced" at bounding box center [190, 109] width 56 height 17
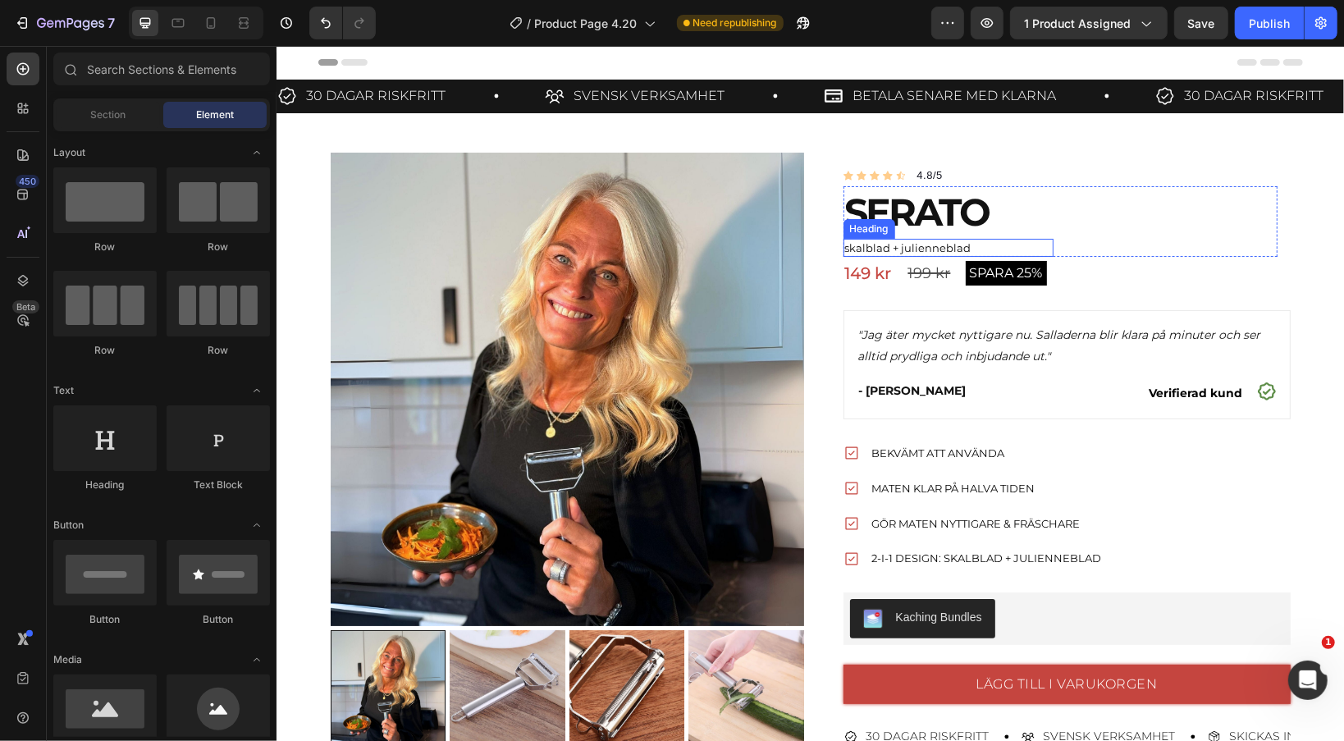
click at [880, 245] on span "skalblad + julienneblad" at bounding box center [908, 246] width 126 height 13
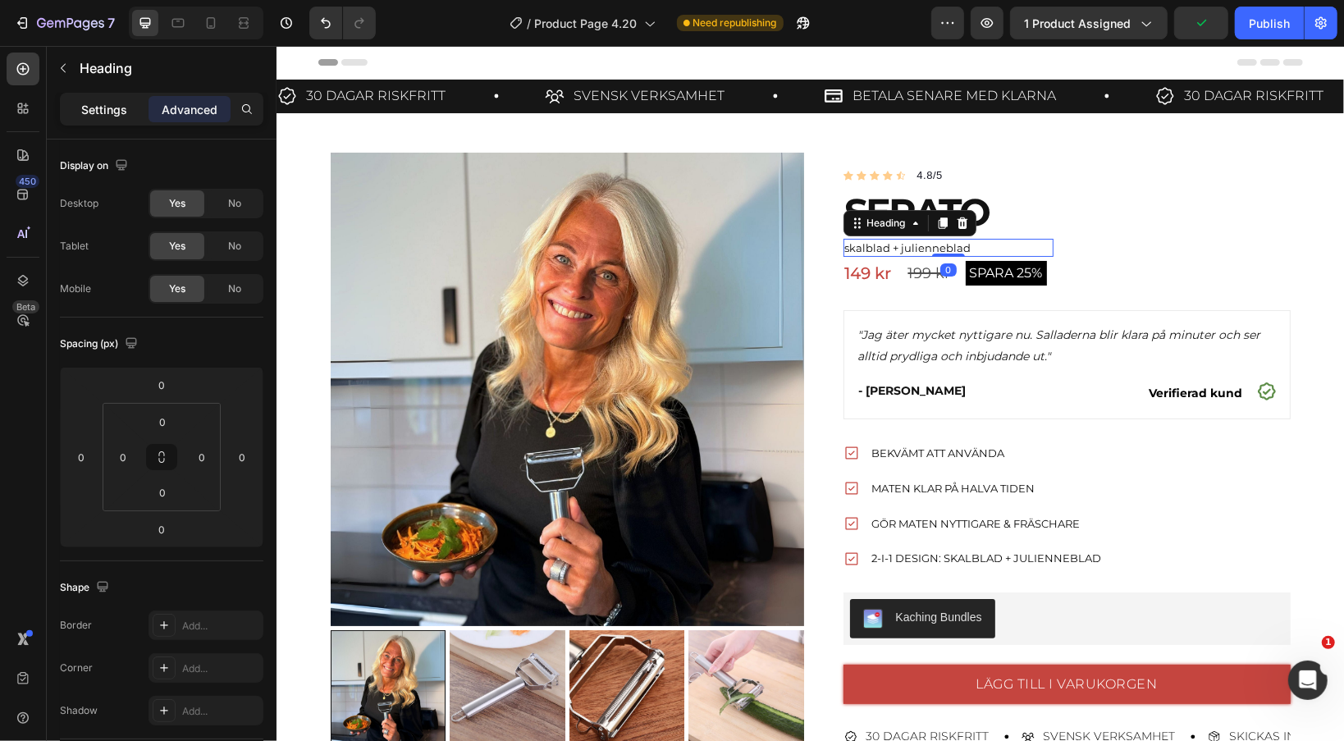
click at [99, 102] on p "Settings" at bounding box center [104, 109] width 46 height 17
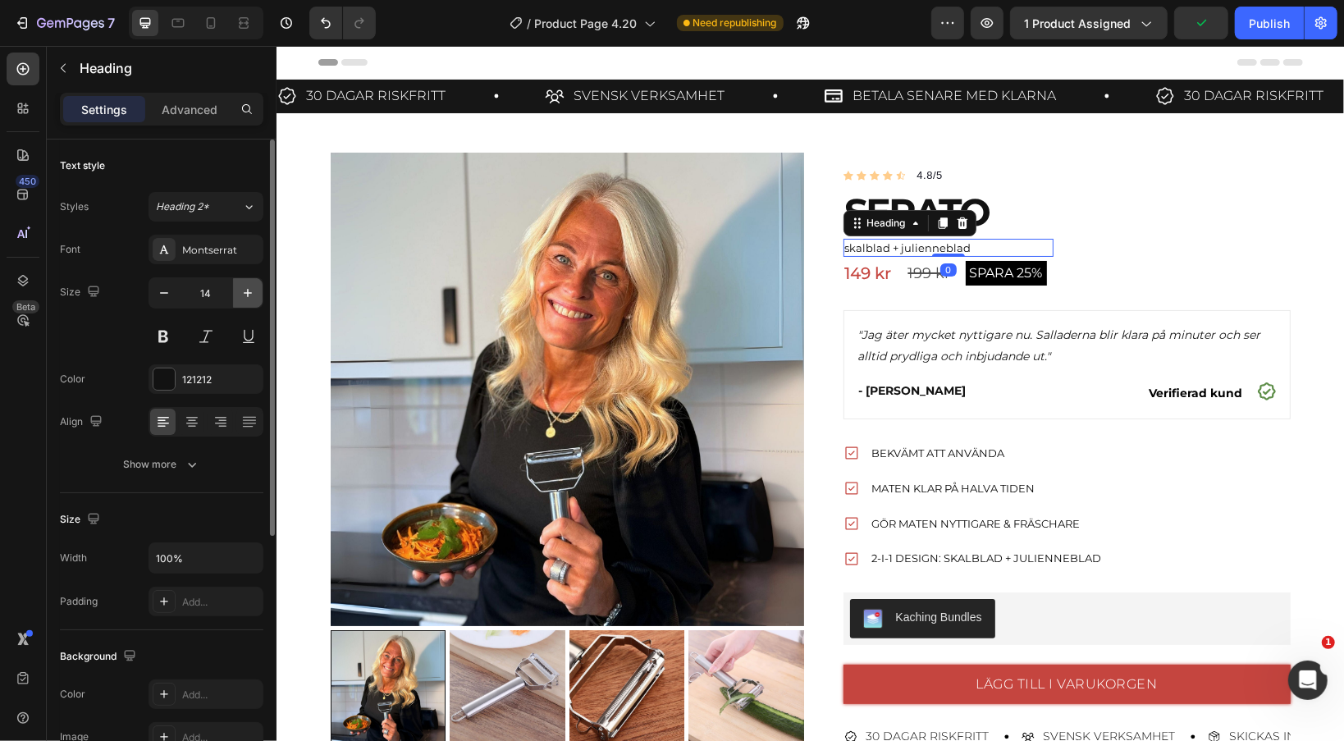
click at [247, 292] on icon "button" at bounding box center [248, 293] width 8 height 8
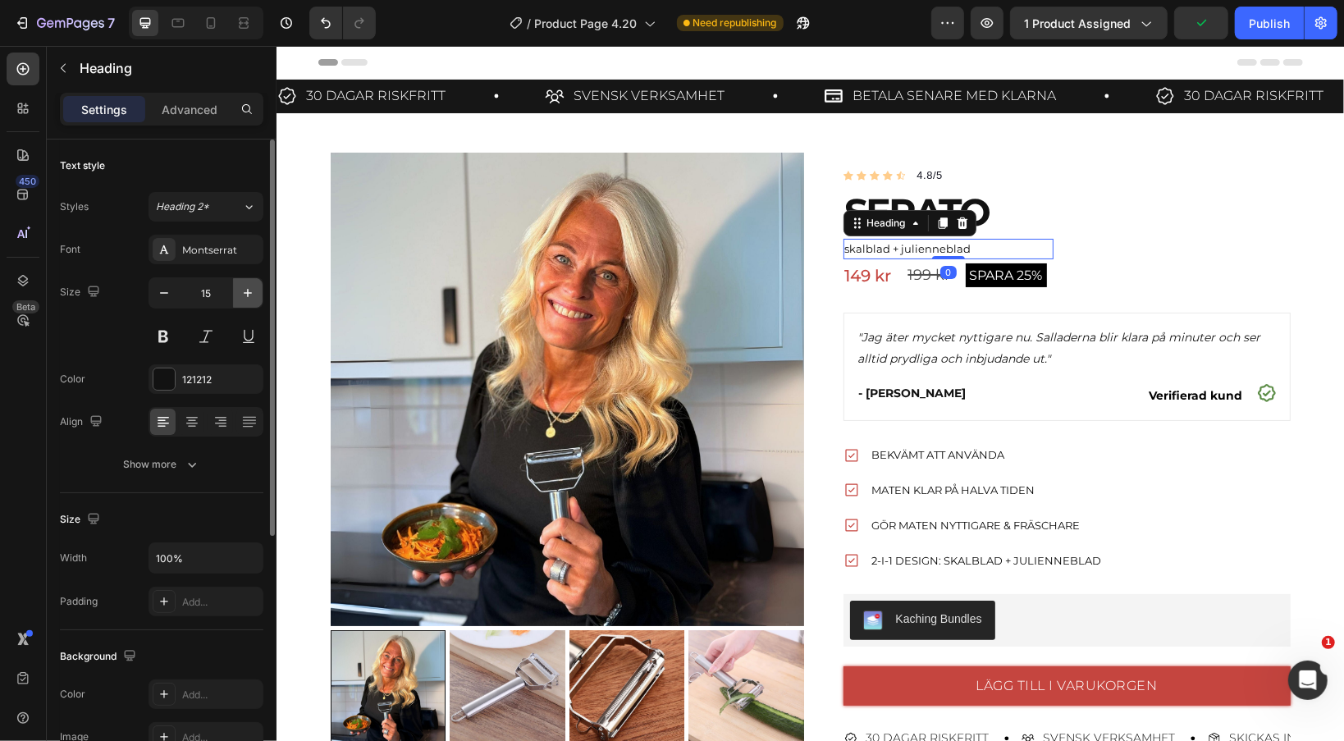
click at [247, 292] on icon "button" at bounding box center [248, 293] width 8 height 8
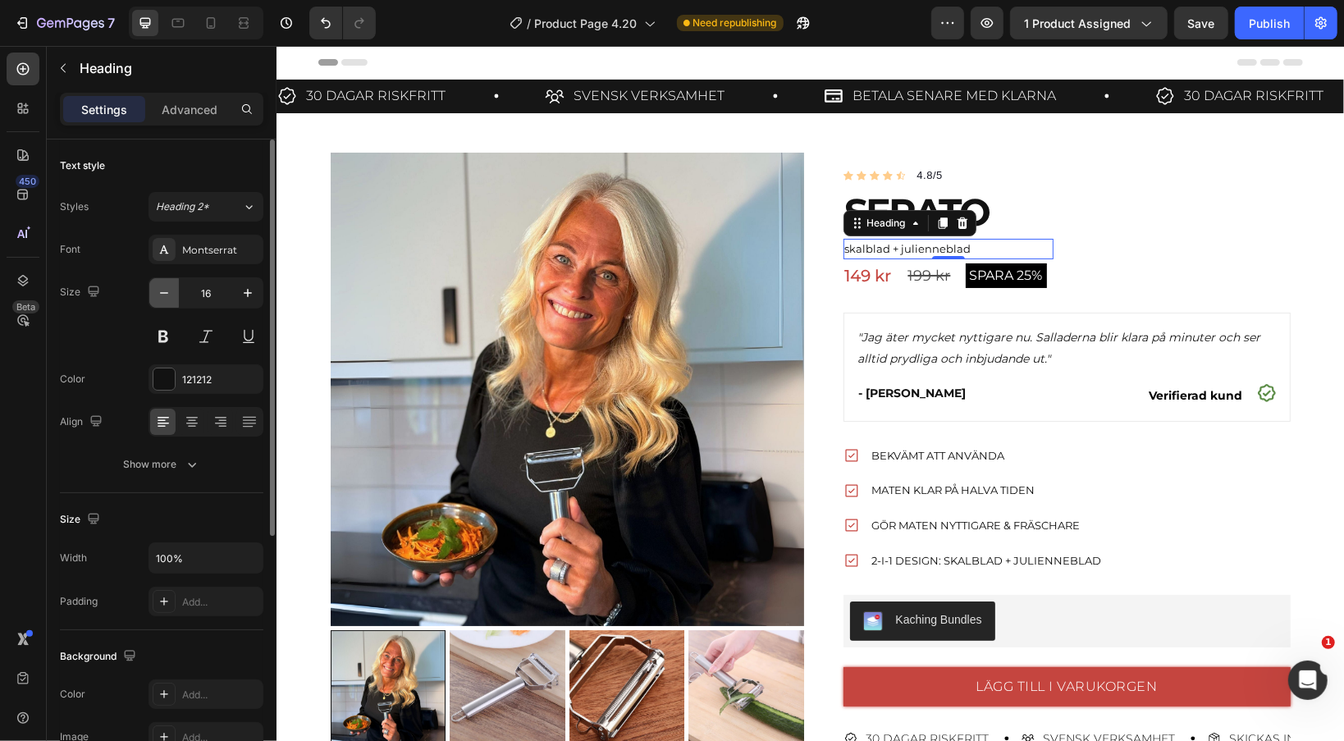
click at [172, 298] on button "button" at bounding box center [164, 293] width 30 height 30
click at [172, 297] on button "button" at bounding box center [164, 293] width 30 height 30
type input "14"
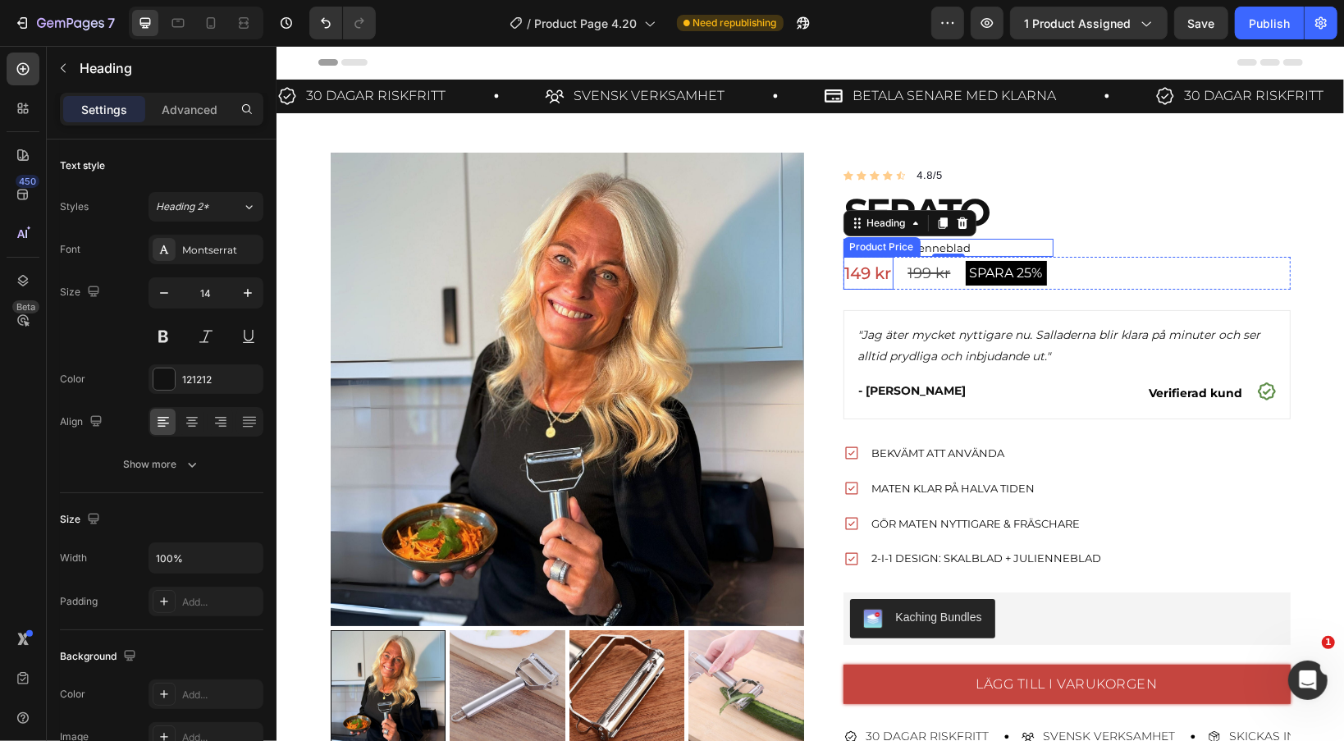
click at [872, 247] on div "Product Price" at bounding box center [881, 246] width 71 height 15
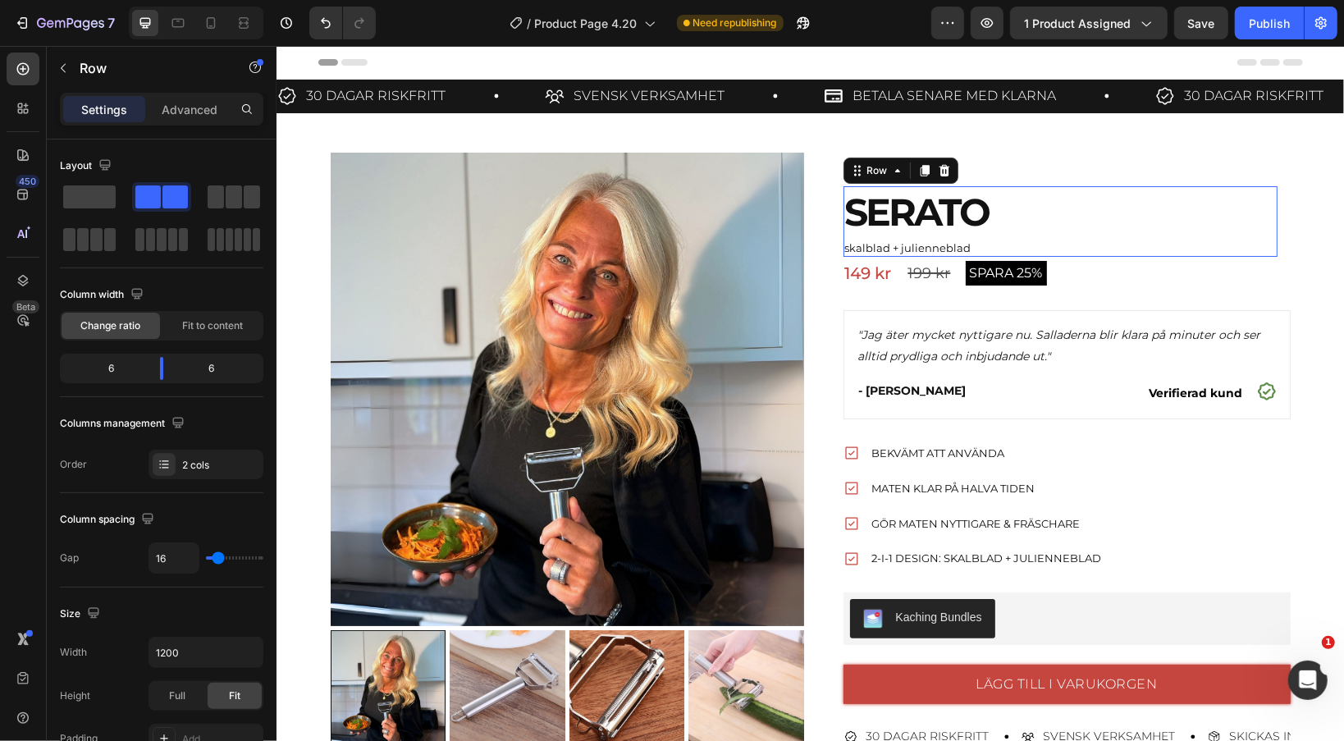
click at [1249, 239] on div "Heading" at bounding box center [1171, 220] width 211 height 71
click at [907, 250] on span "skalblad + julienneblad" at bounding box center [908, 246] width 126 height 13
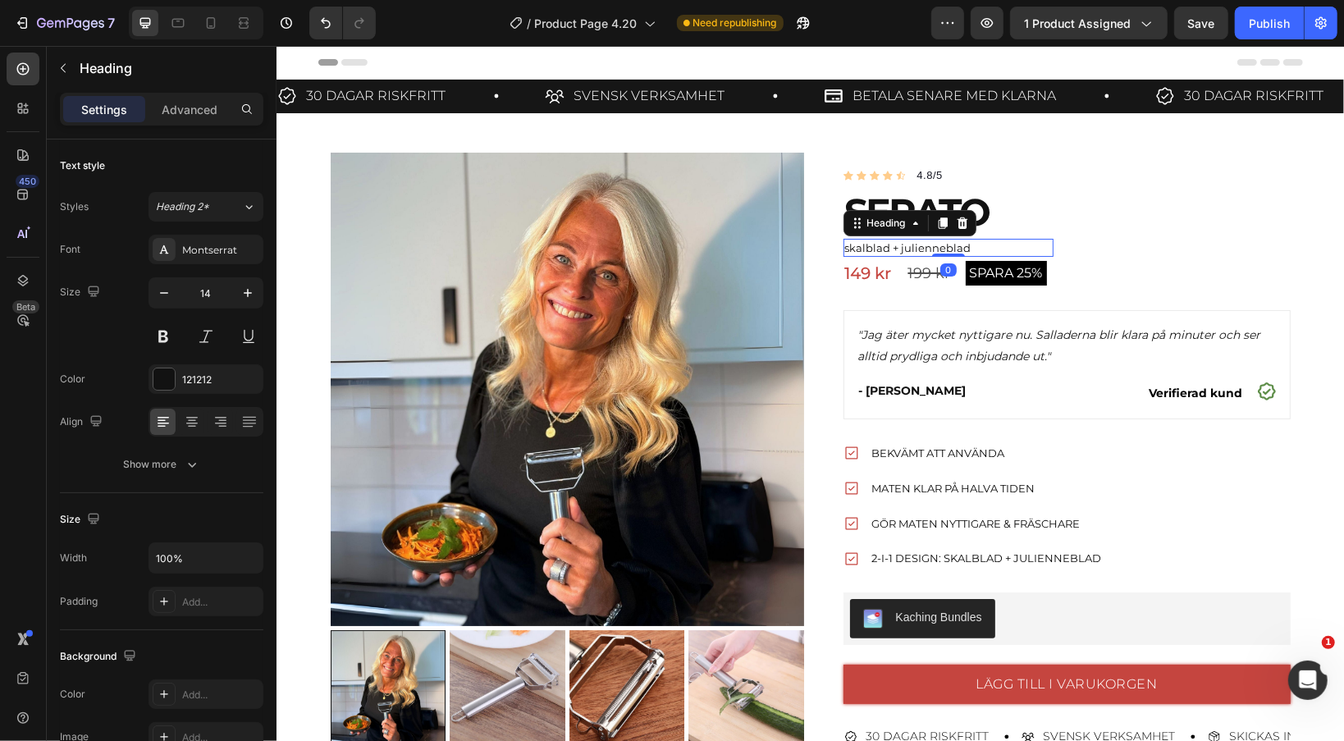
click at [907, 250] on span "skalblad + julienneblad" at bounding box center [908, 246] width 126 height 13
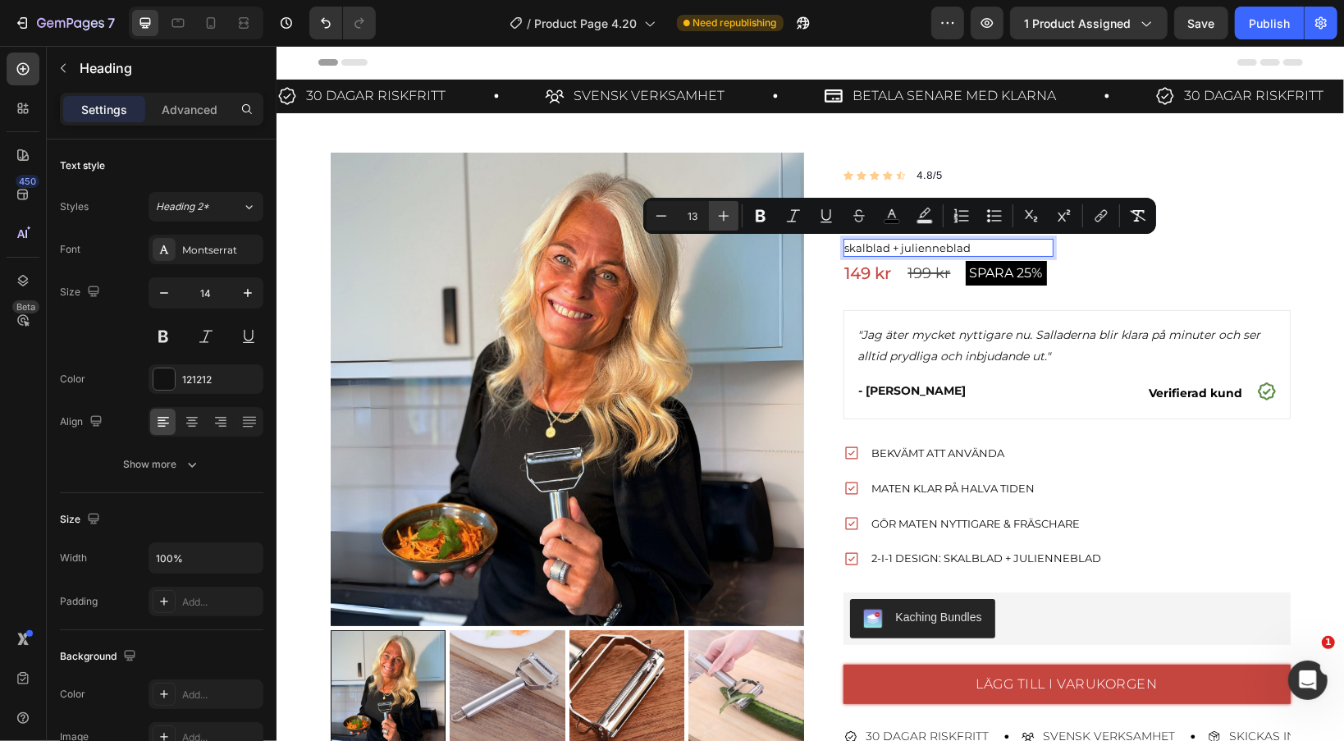
click at [724, 216] on icon "Editor contextual toolbar" at bounding box center [724, 216] width 11 height 11
type input "16"
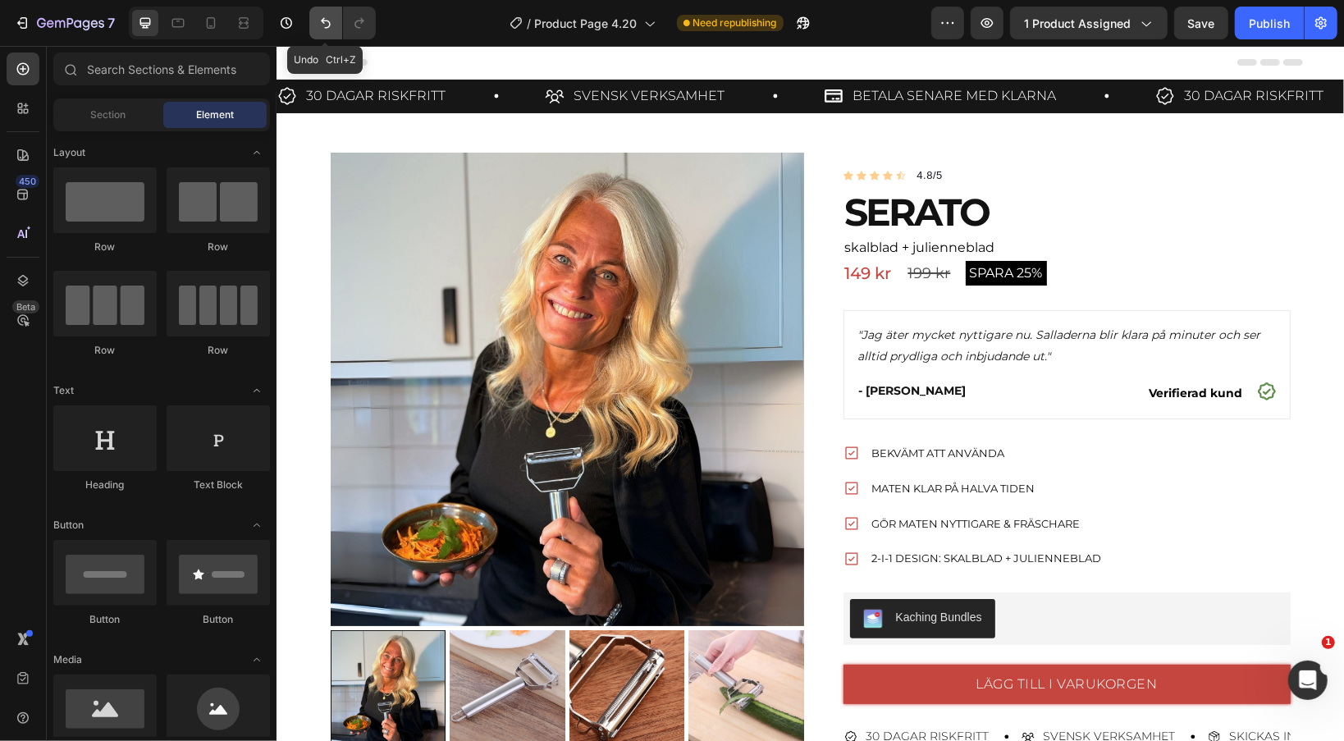
click at [313, 21] on button "Undo/Redo" at bounding box center [325, 23] width 33 height 33
click at [316, 16] on button "Undo/Redo" at bounding box center [325, 23] width 33 height 33
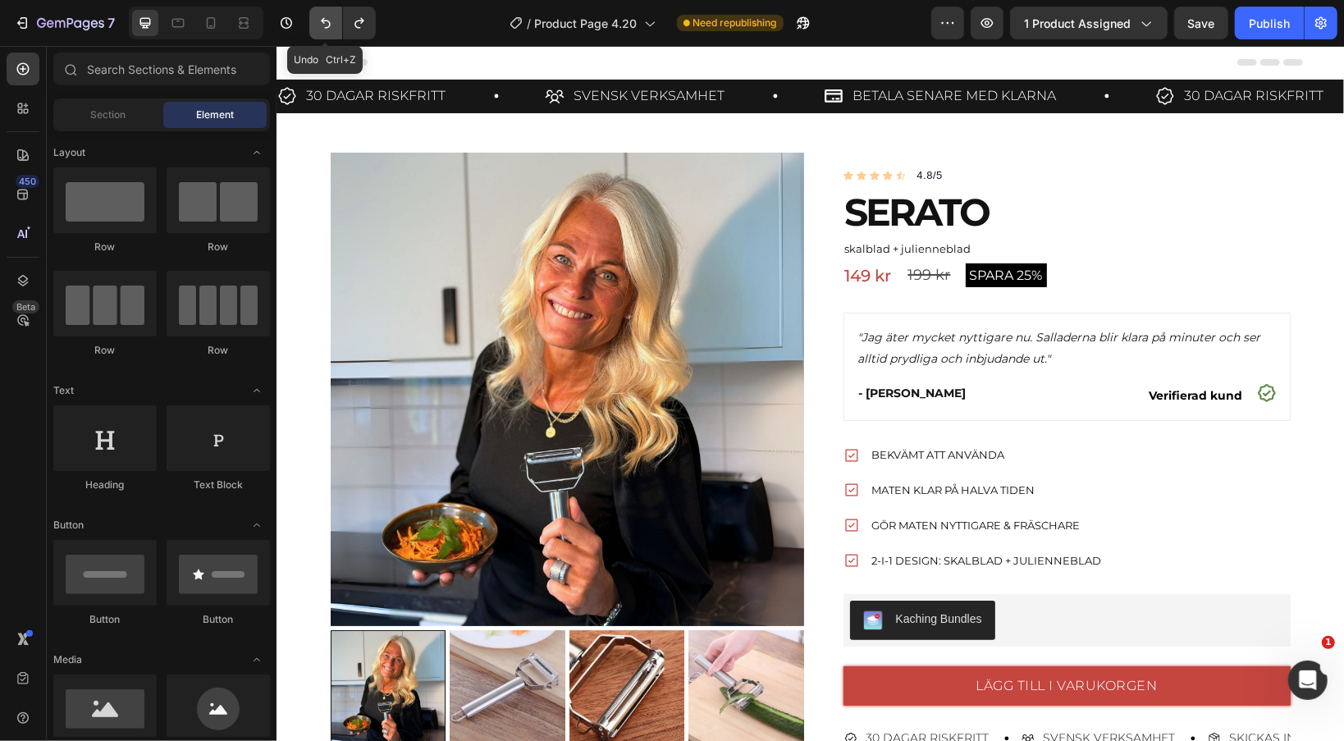
click at [316, 16] on button "Undo/Redo" at bounding box center [325, 23] width 33 height 33
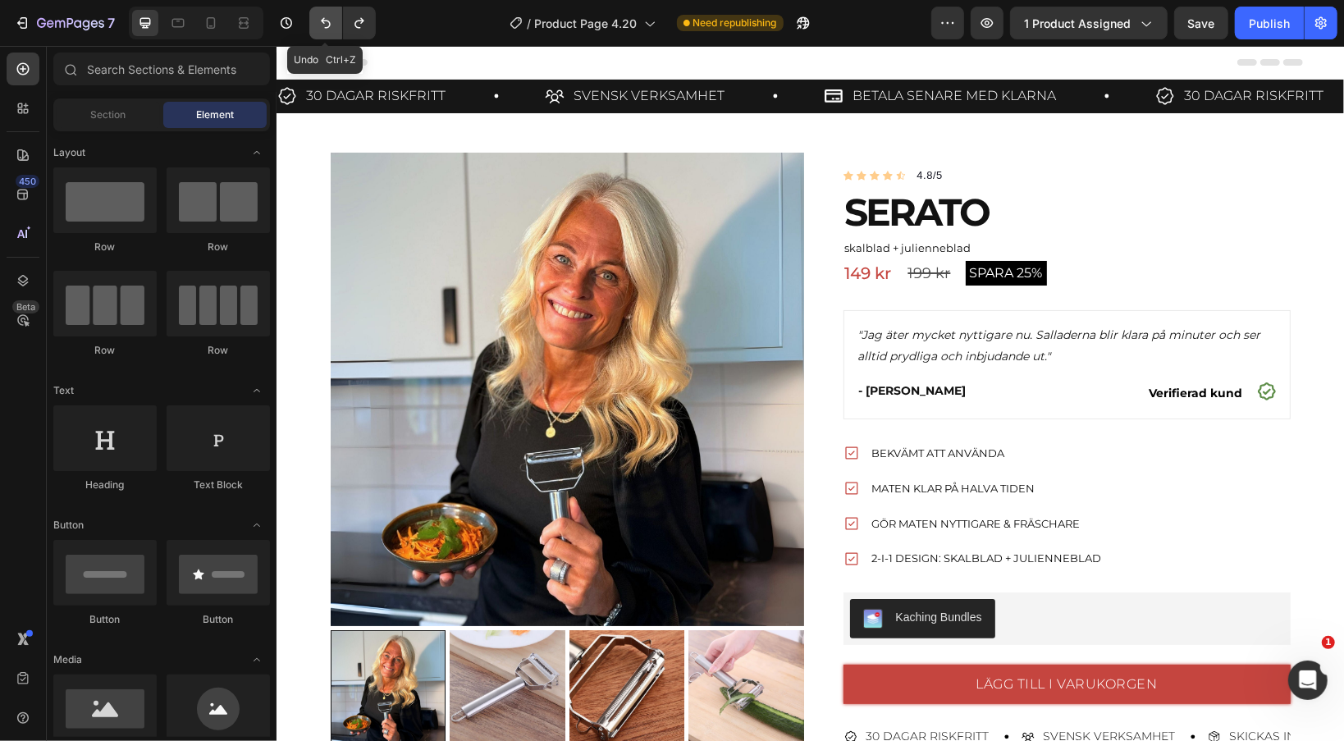
click at [316, 16] on button "Undo/Redo" at bounding box center [325, 23] width 33 height 33
click at [333, 21] on icon "Undo/Redo" at bounding box center [326, 23] width 16 height 16
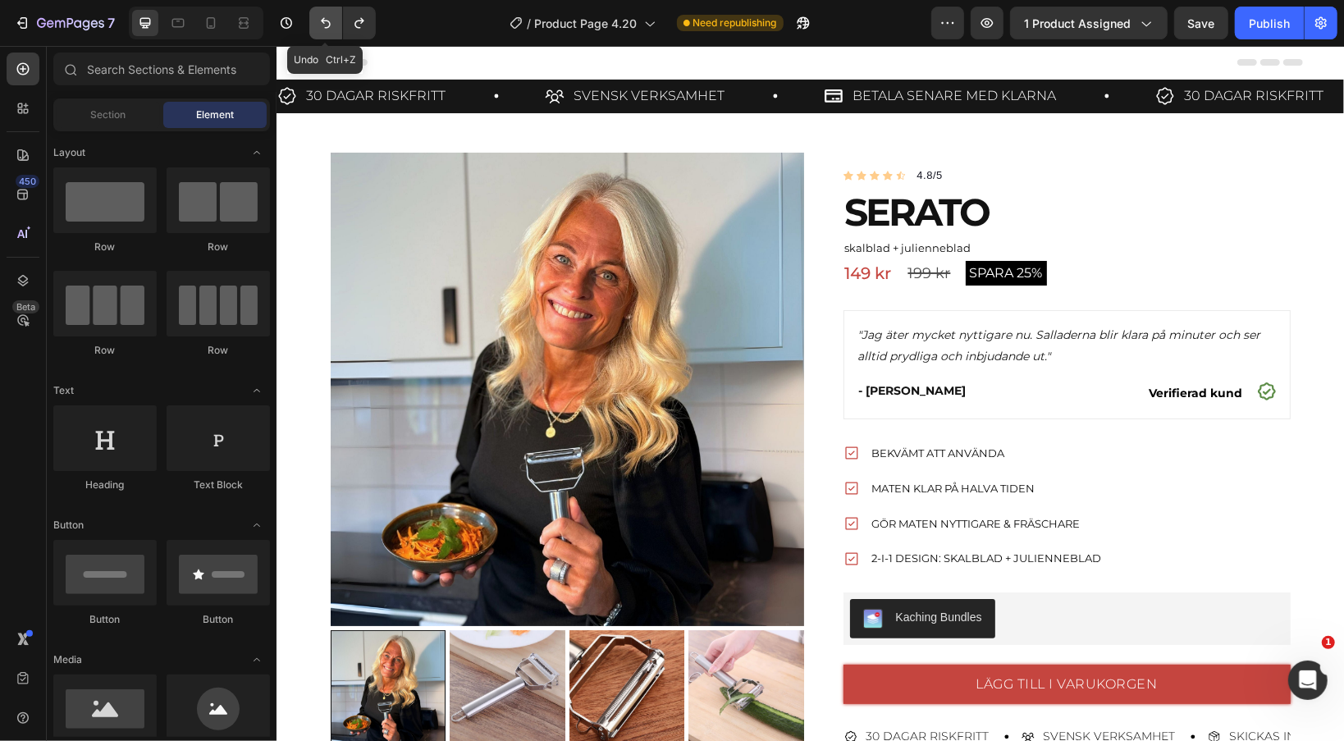
click at [330, 21] on icon "Undo/Redo" at bounding box center [326, 23] width 16 height 16
click at [321, 22] on icon "Undo/Redo" at bounding box center [326, 23] width 16 height 16
click at [322, 22] on icon "Undo/Redo" at bounding box center [326, 23] width 10 height 11
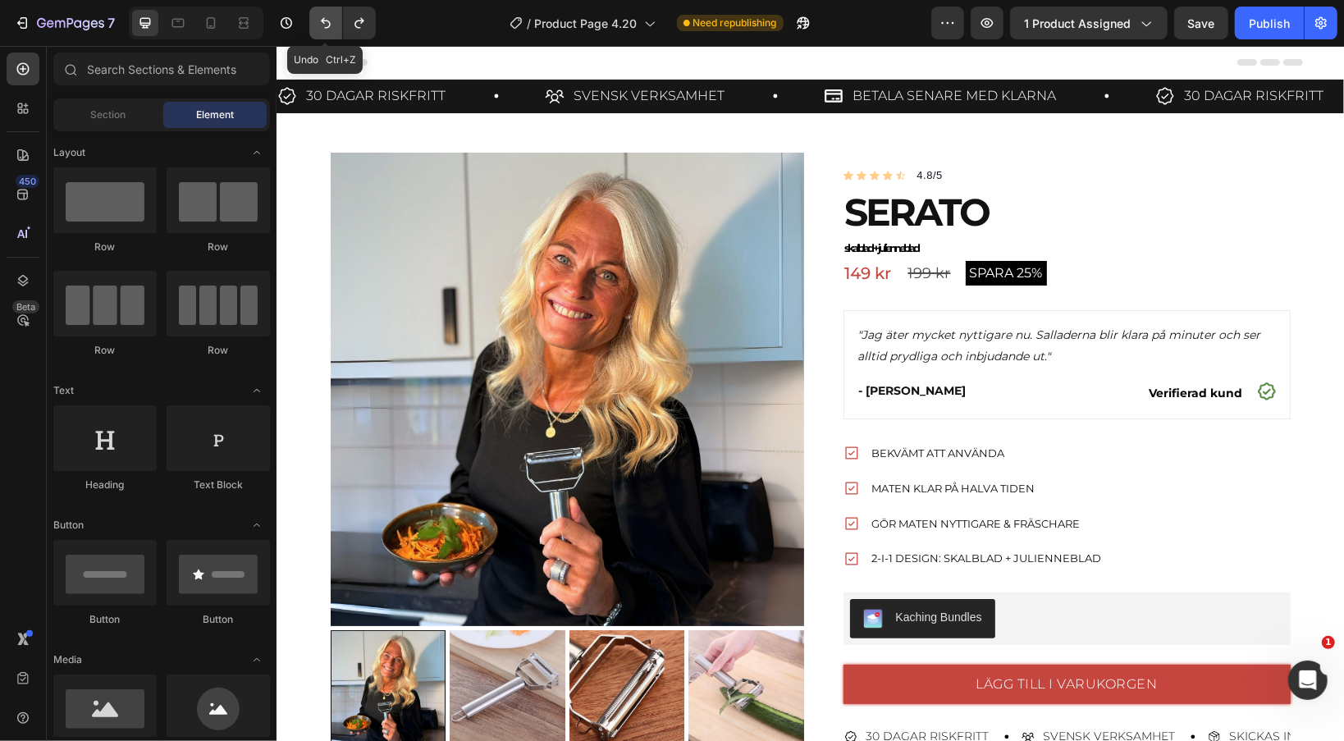
click at [322, 22] on icon "Undo/Redo" at bounding box center [326, 23] width 10 height 11
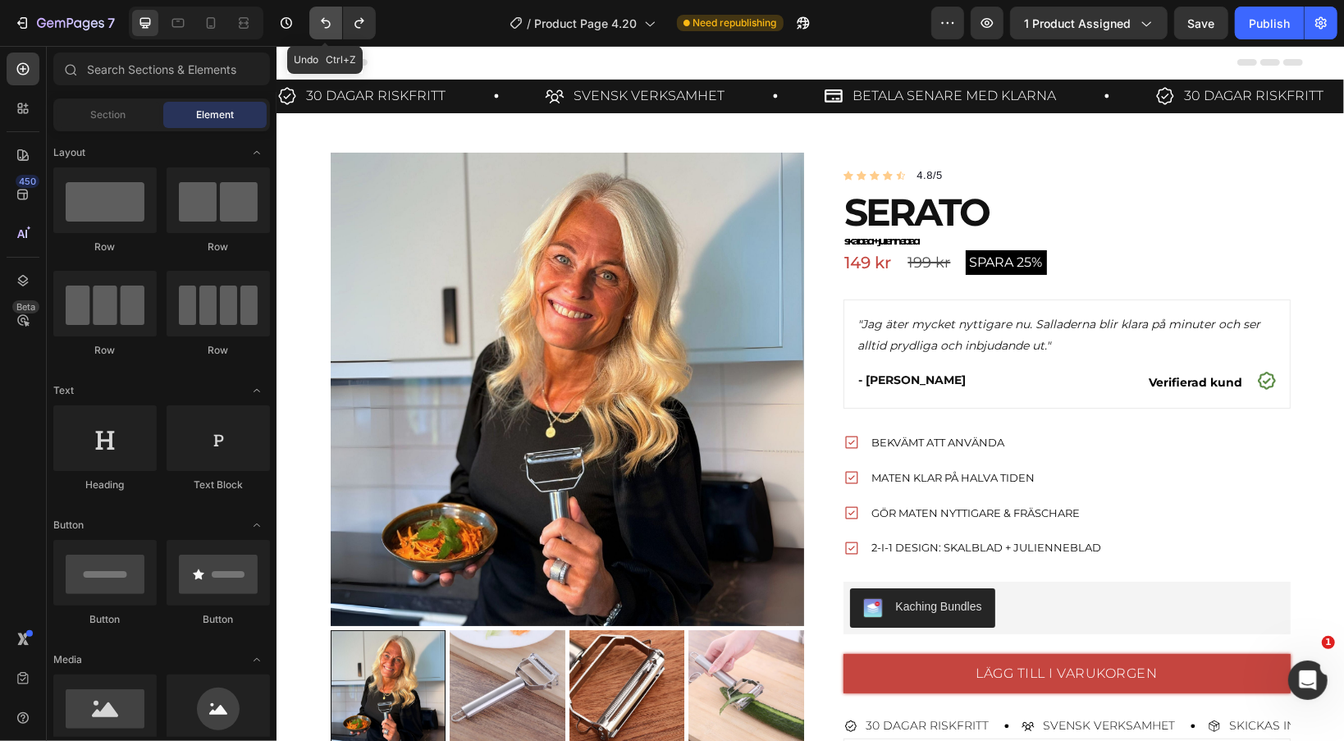
click at [322, 22] on icon "Undo/Redo" at bounding box center [326, 23] width 10 height 11
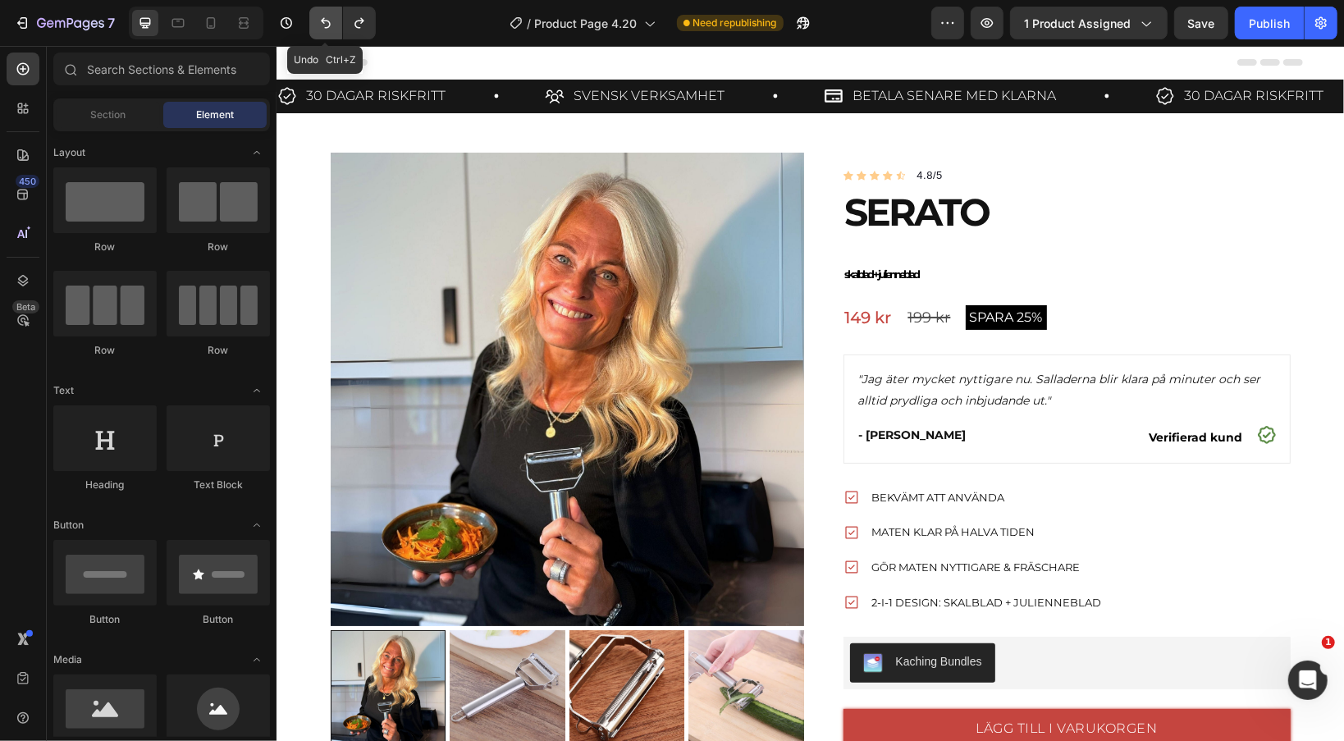
click at [322, 22] on icon "Undo/Redo" at bounding box center [326, 23] width 10 height 11
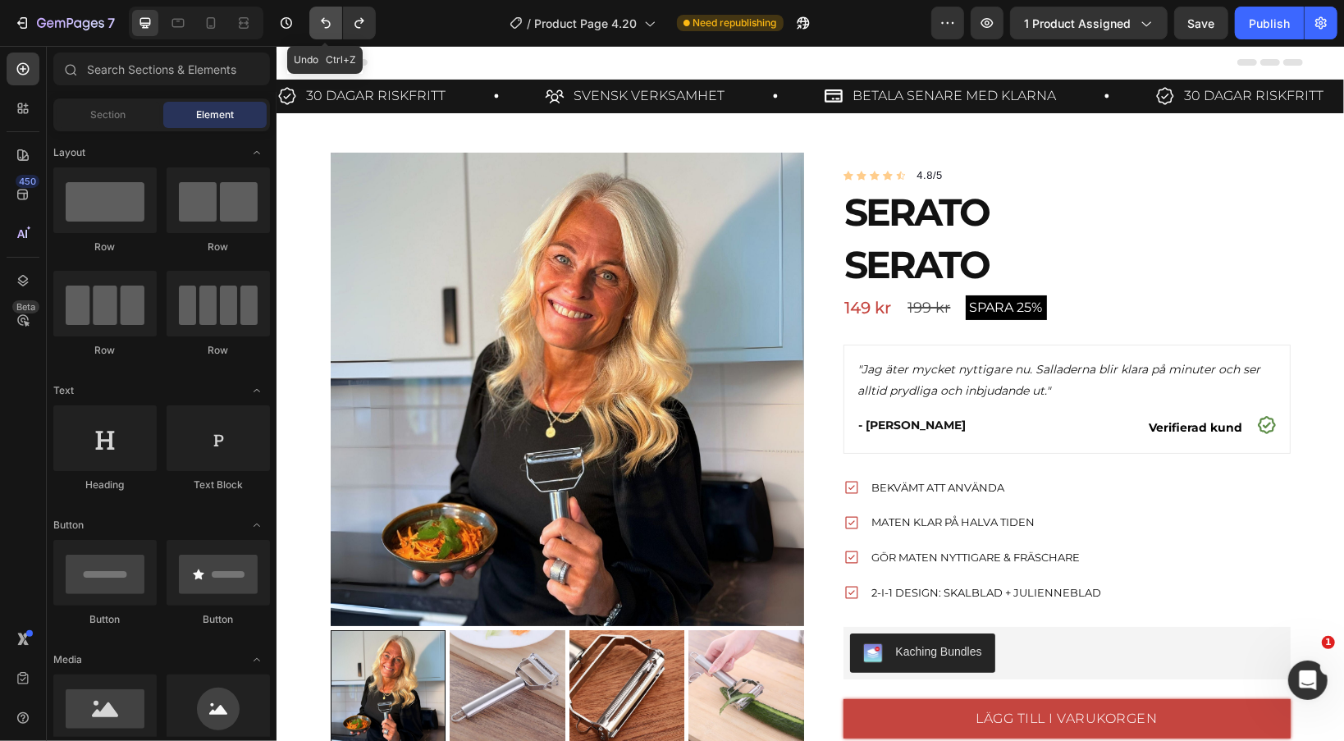
click at [322, 22] on icon "Undo/Redo" at bounding box center [326, 23] width 10 height 11
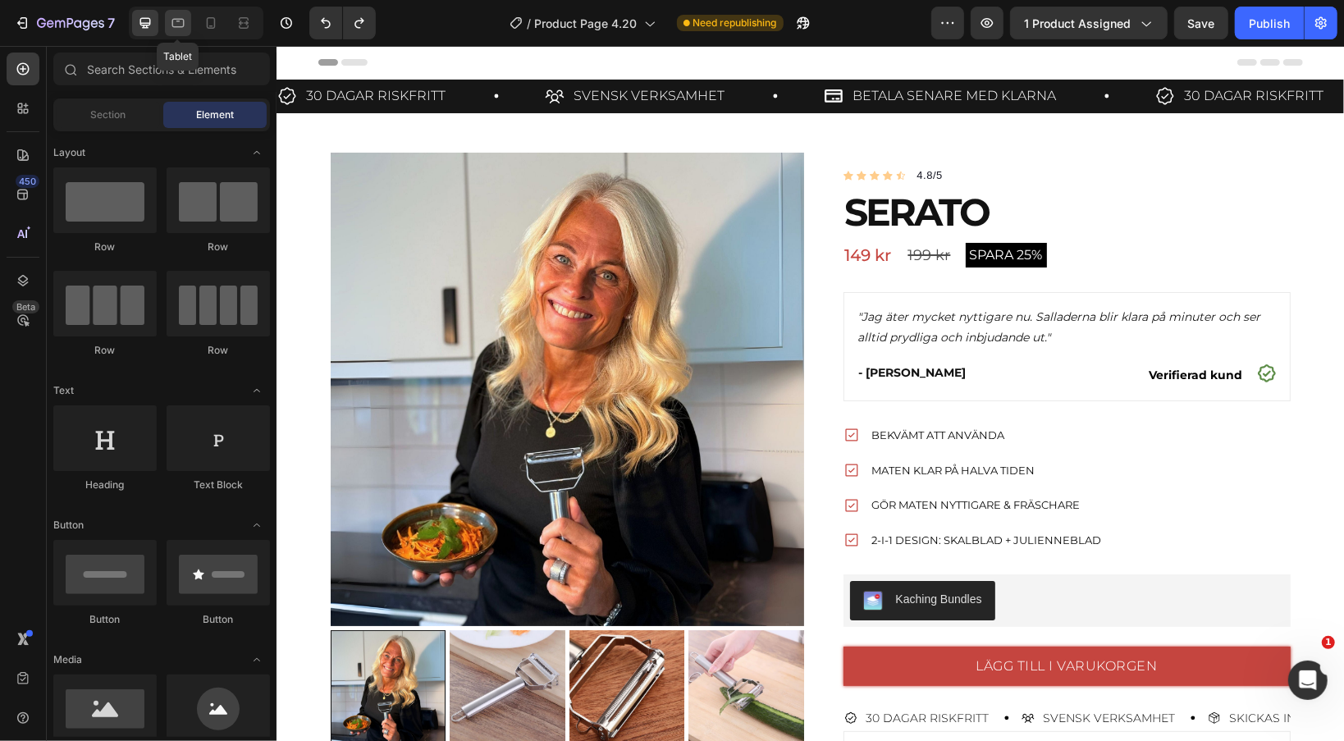
click at [179, 25] on icon at bounding box center [178, 23] width 16 height 16
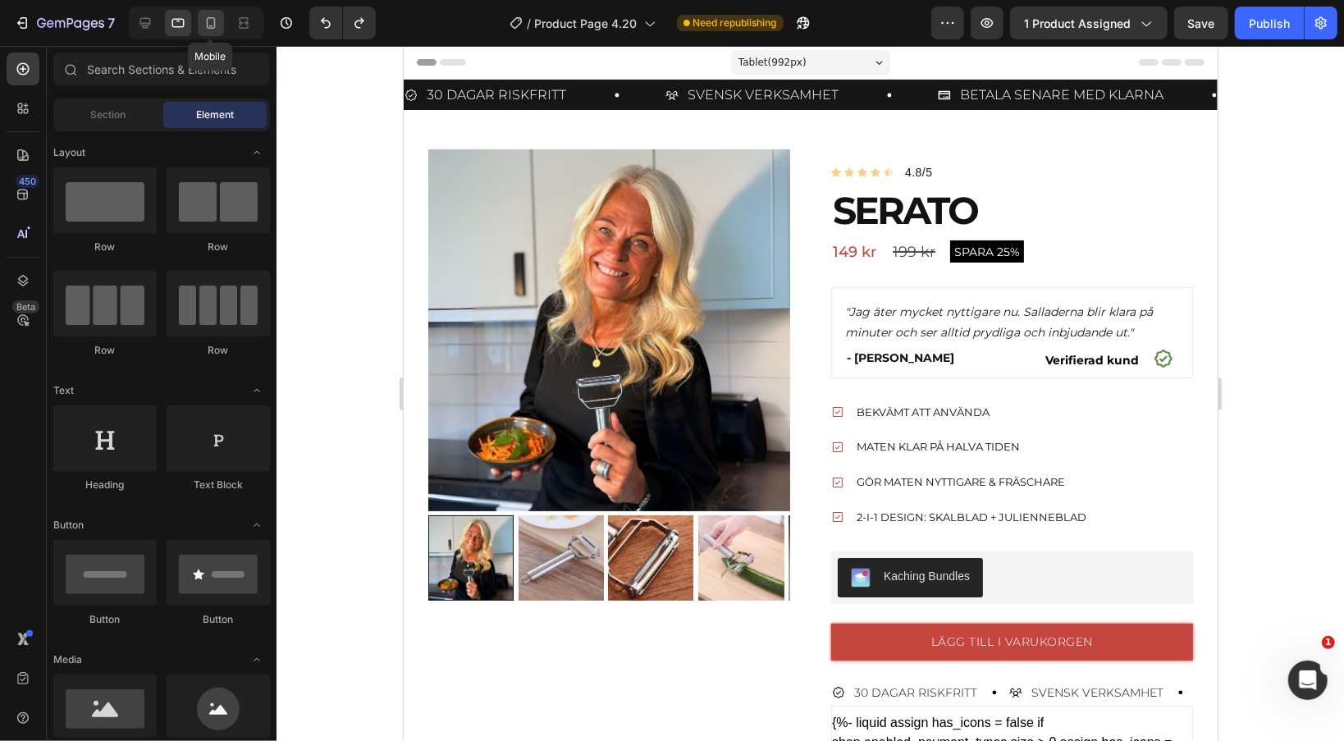
click at [213, 26] on icon at bounding box center [211, 23] width 16 height 16
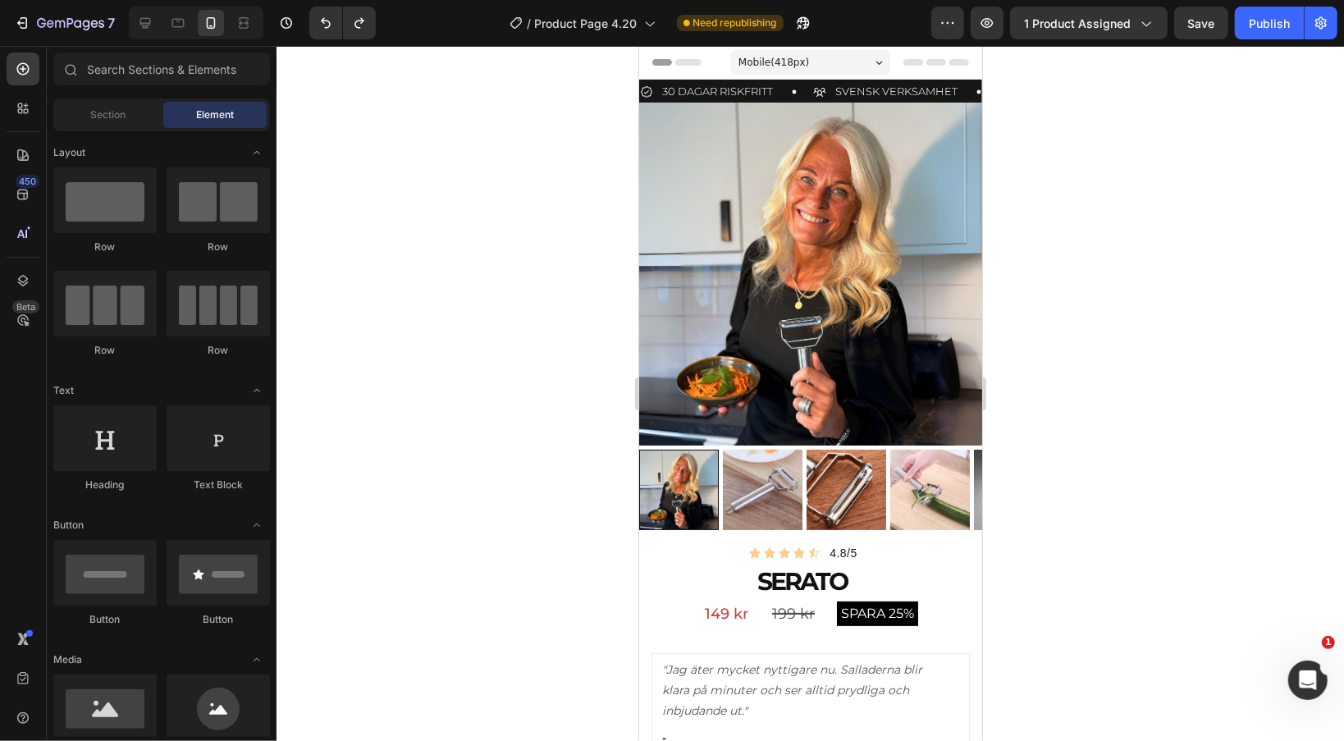
click at [1128, 213] on div at bounding box center [811, 393] width 1068 height 695
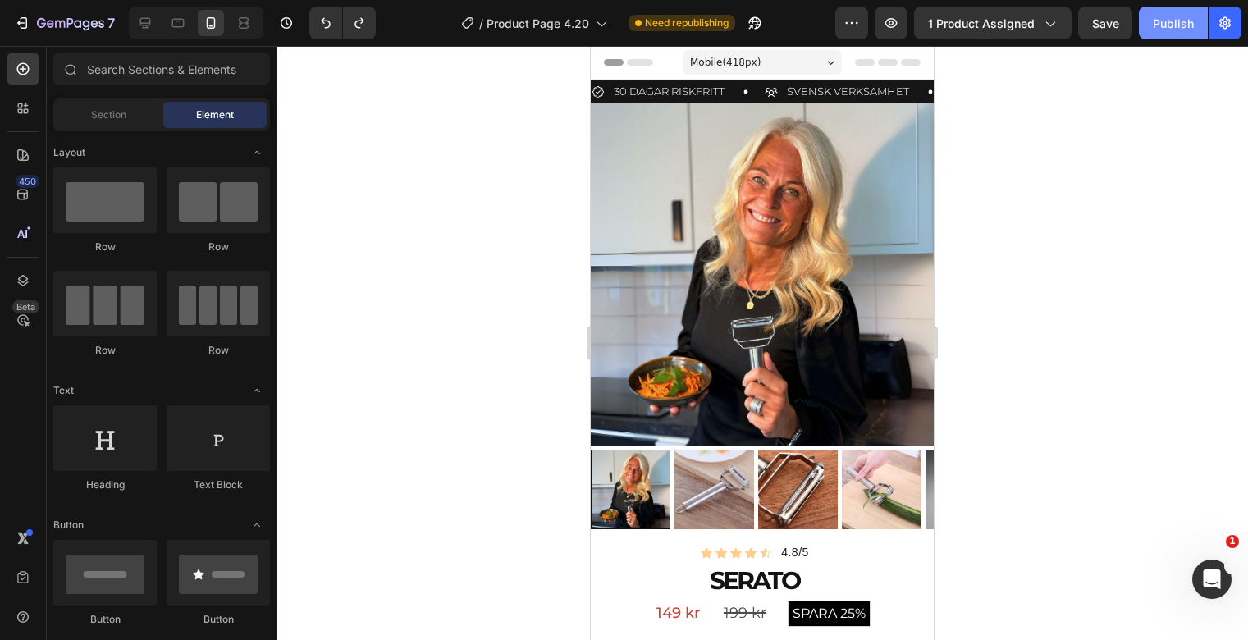
click at [1186, 25] on div "Publish" at bounding box center [1173, 23] width 41 height 17
